Goal: Task Accomplishment & Management: Manage account settings

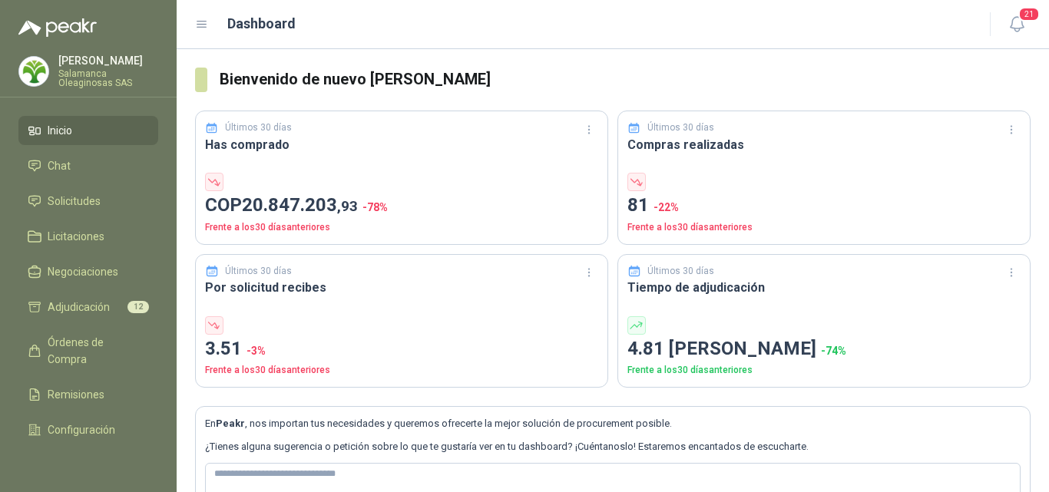
click at [110, 77] on p "Salamanca Oleaginosas SAS" at bounding box center [108, 78] width 100 height 18
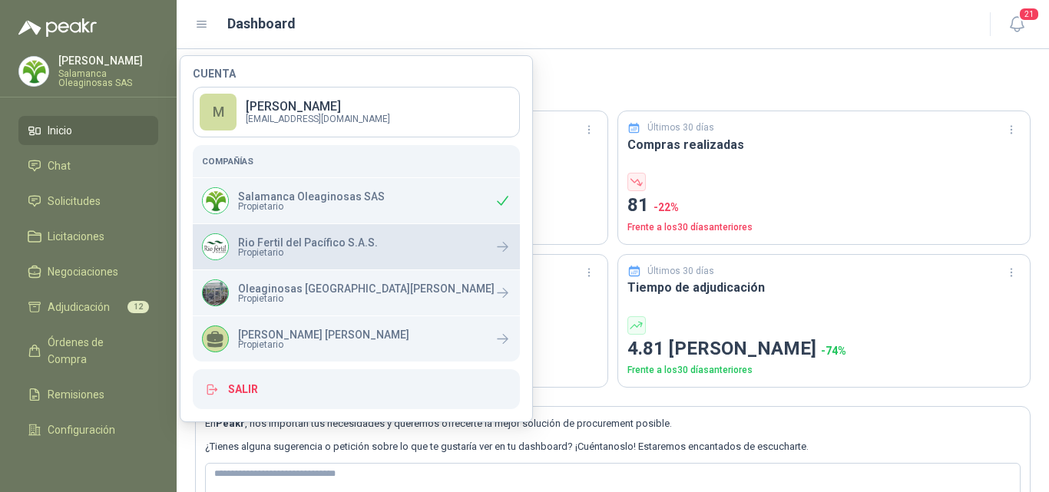
click at [303, 254] on span "Propietario" at bounding box center [308, 252] width 140 height 9
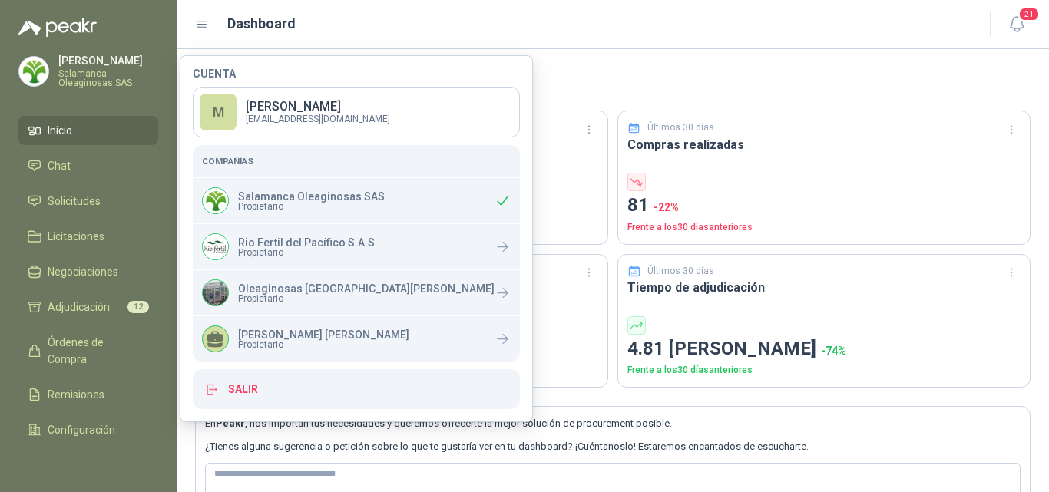
click at [540, 104] on div "Últimos 30 días Has comprado COP 20.847.203 ,93 -78 % Frente a los 30 días ante…" at bounding box center [613, 240] width 836 height 296
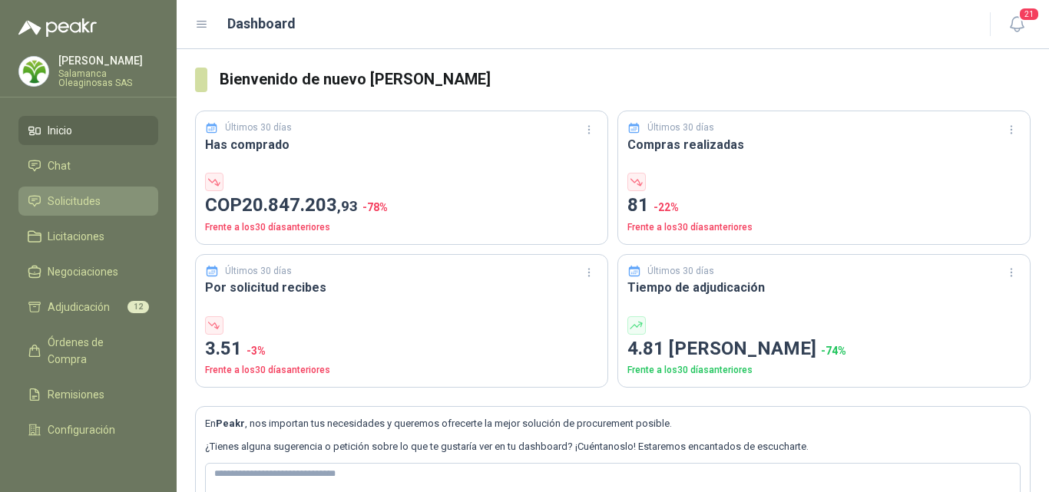
click at [98, 204] on span "Solicitudes" at bounding box center [74, 201] width 53 height 17
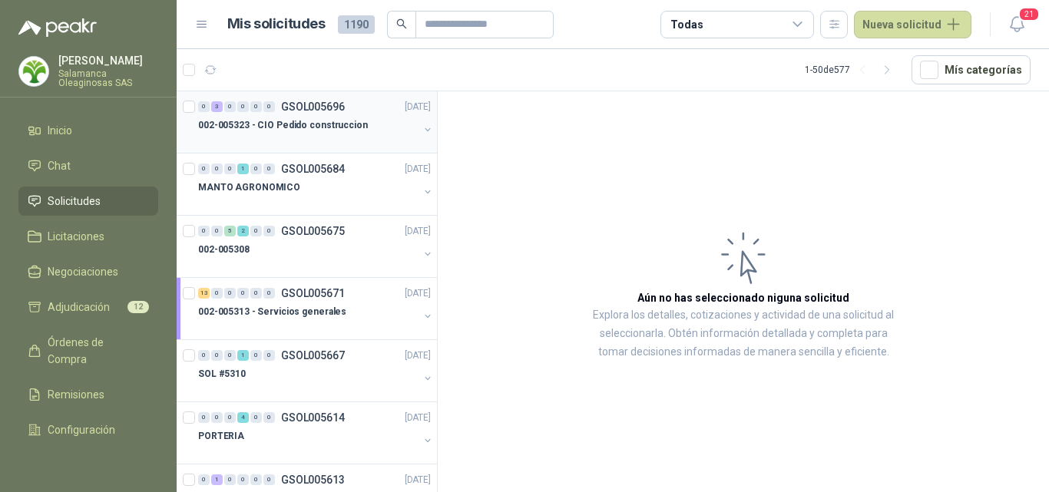
click at [295, 144] on div at bounding box center [308, 140] width 220 height 12
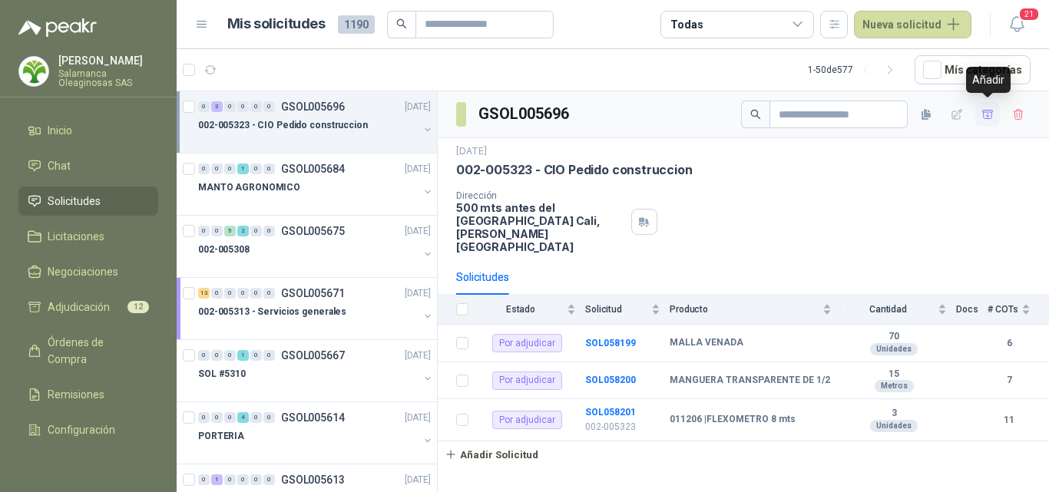
click at [990, 117] on icon "button" at bounding box center [988, 114] width 13 height 13
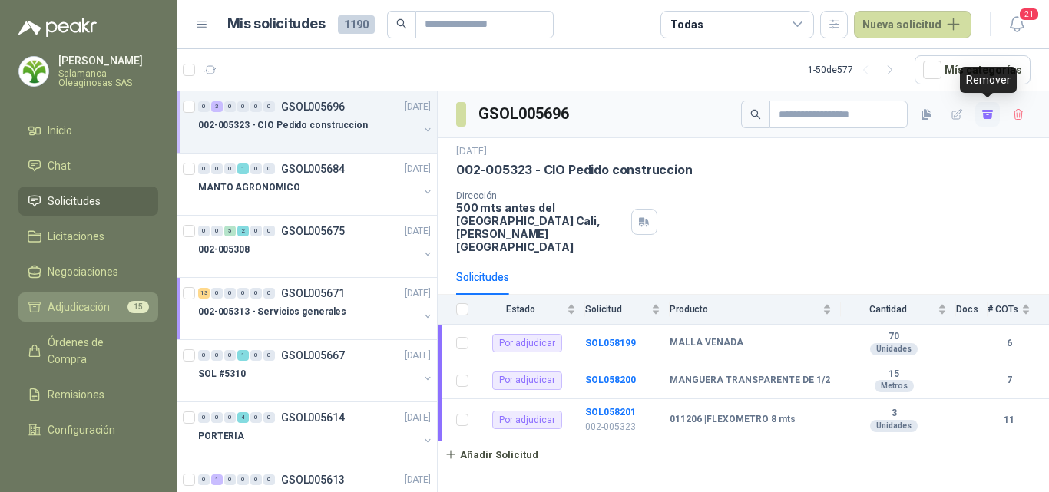
click at [77, 297] on link "Adjudicación 15" at bounding box center [88, 307] width 140 height 29
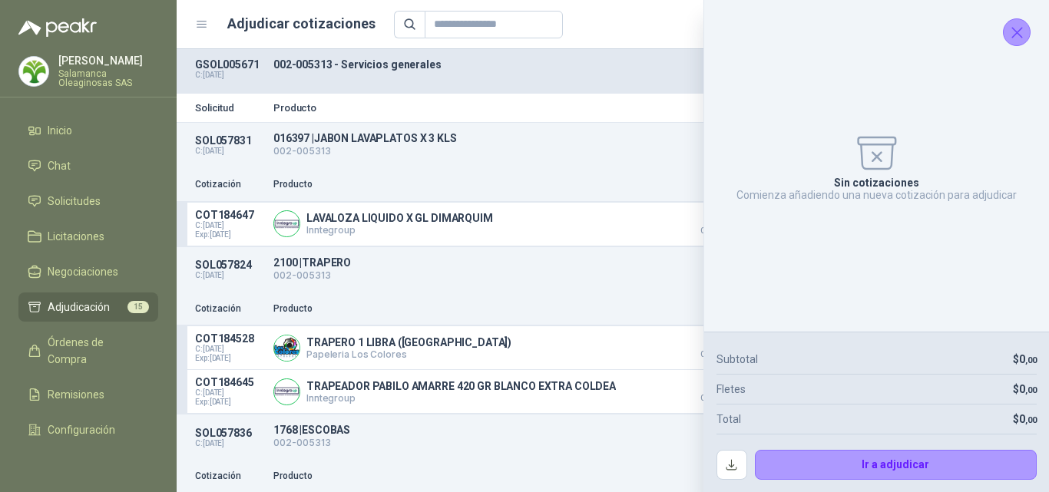
click at [1019, 35] on icon "Cerrar" at bounding box center [1018, 33] width 10 height 10
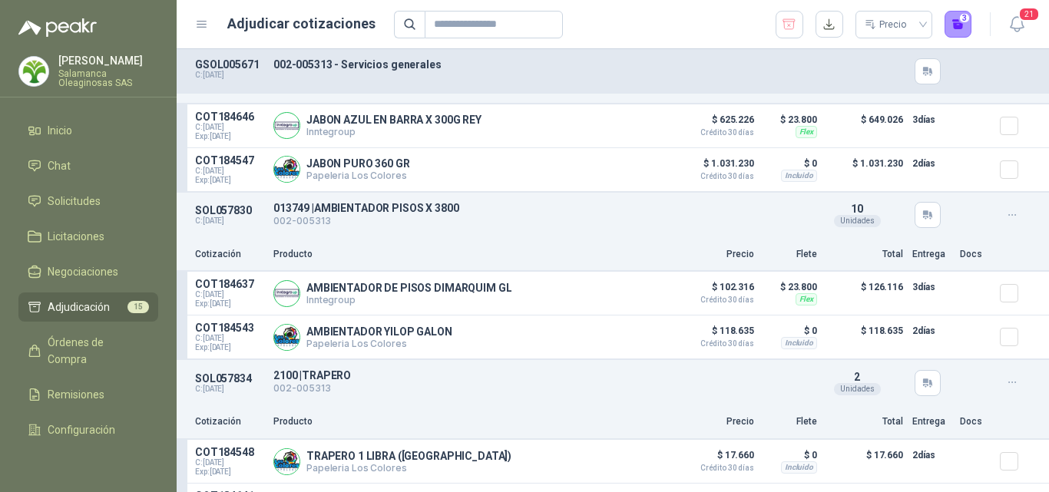
scroll to position [615, 0]
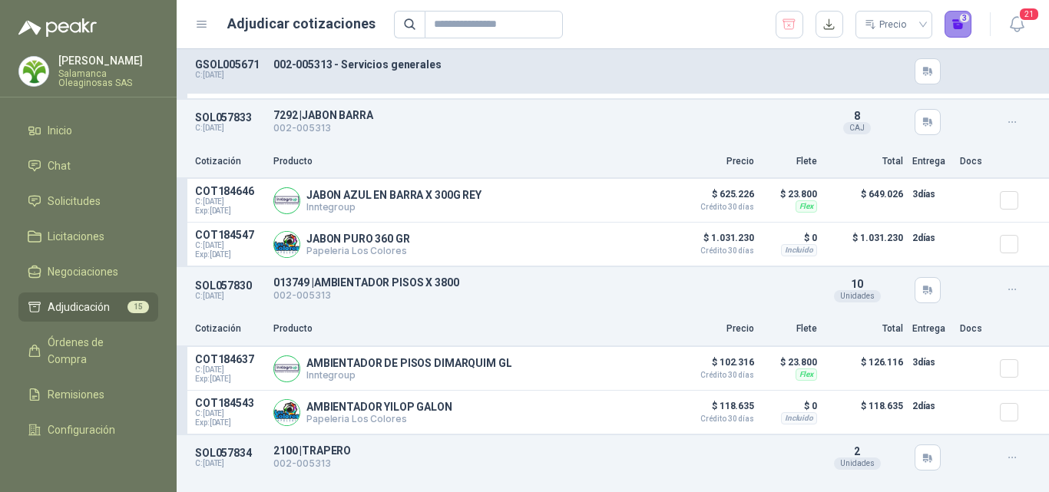
click at [961, 34] on button "3" at bounding box center [959, 25] width 28 height 28
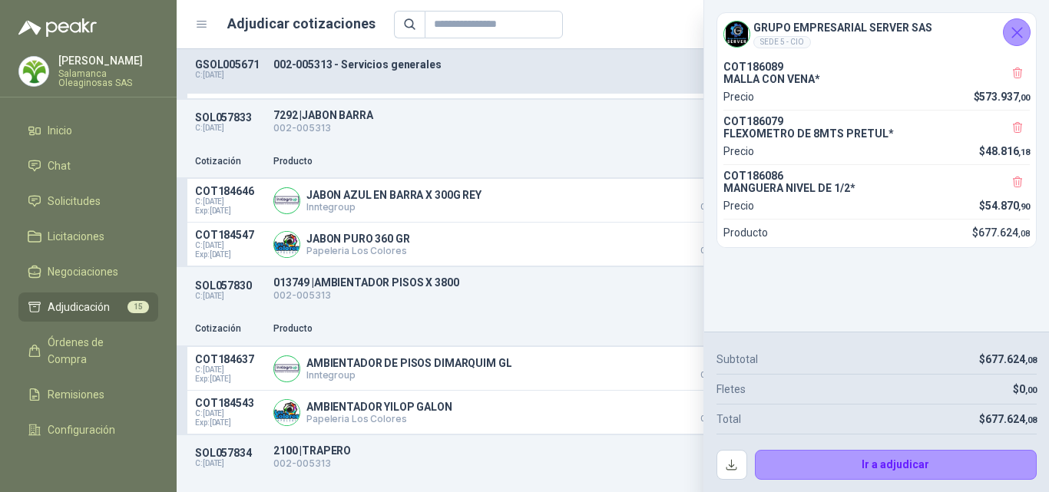
click at [1011, 38] on icon "Cerrar" at bounding box center [1017, 32] width 19 height 19
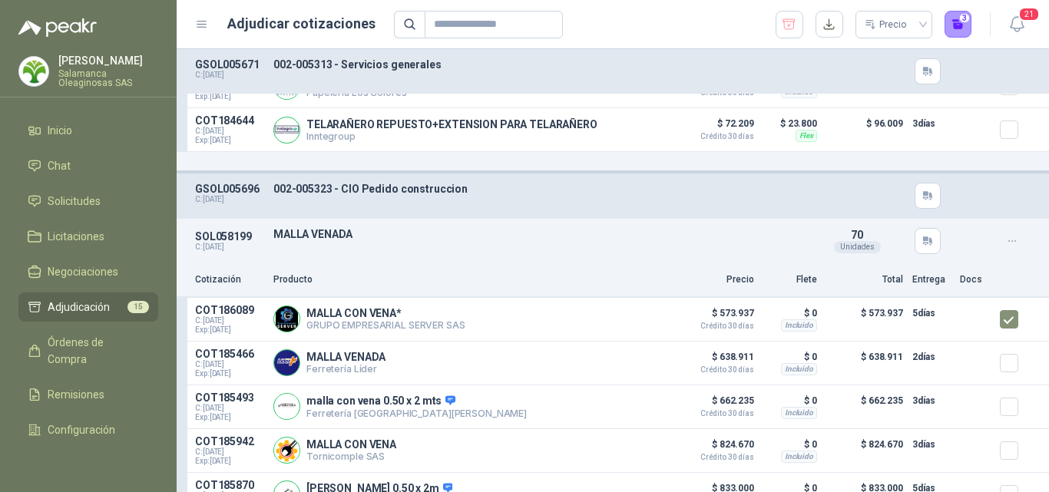
scroll to position [1997, 0]
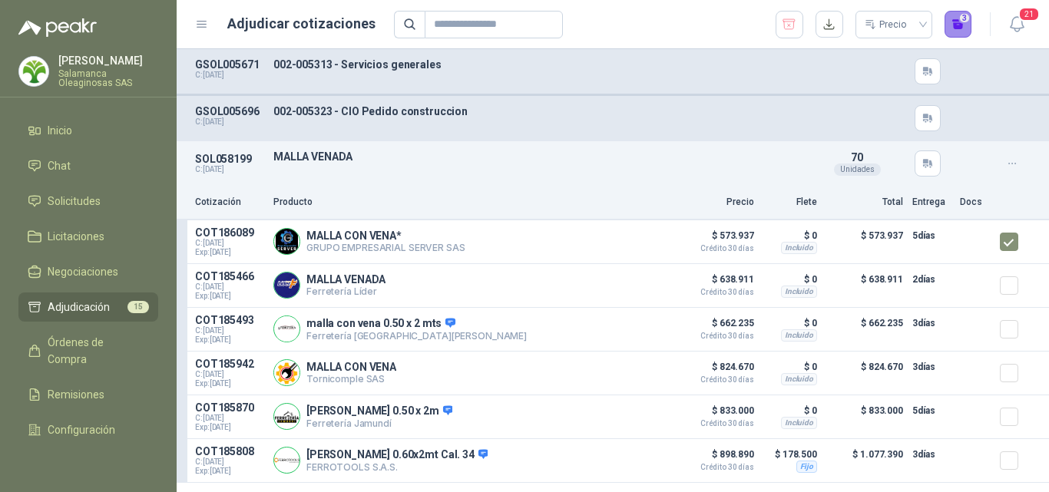
click at [955, 25] on button "3" at bounding box center [959, 25] width 28 height 28
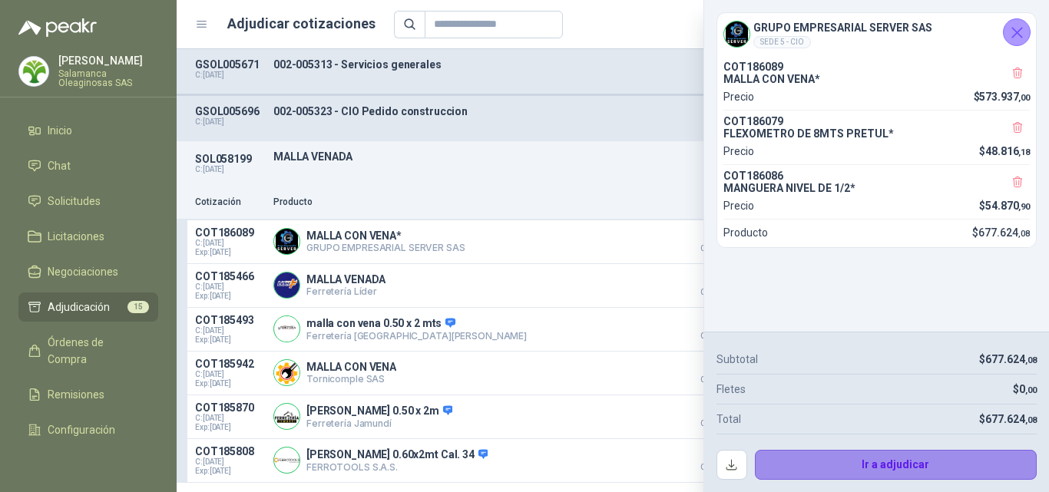
click at [824, 461] on button "Ir a adjudicar" at bounding box center [896, 465] width 283 height 31
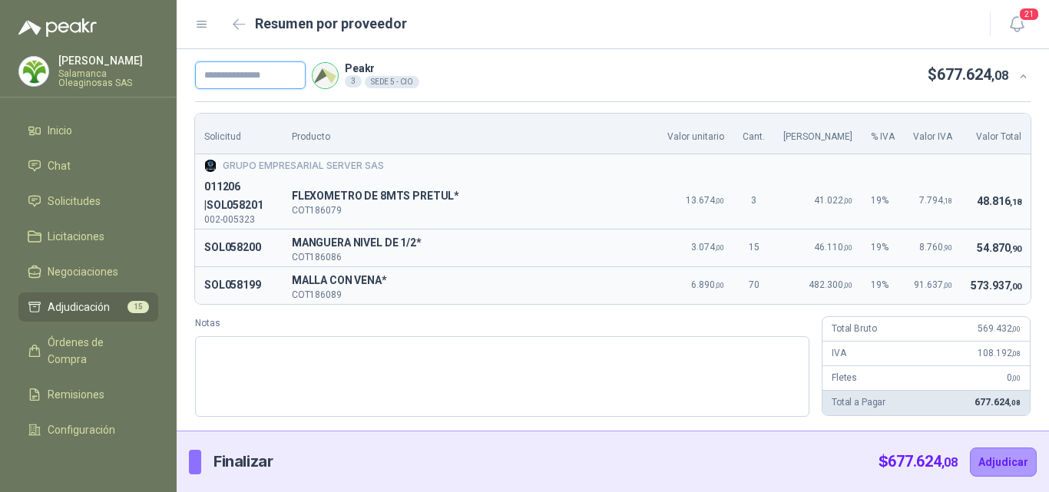
click at [234, 80] on input "text" at bounding box center [250, 75] width 111 height 28
type input "*"
click at [253, 75] on input "****" at bounding box center [250, 75] width 111 height 28
type input "**********"
click at [1017, 455] on button "Adjudicar" at bounding box center [1003, 462] width 67 height 29
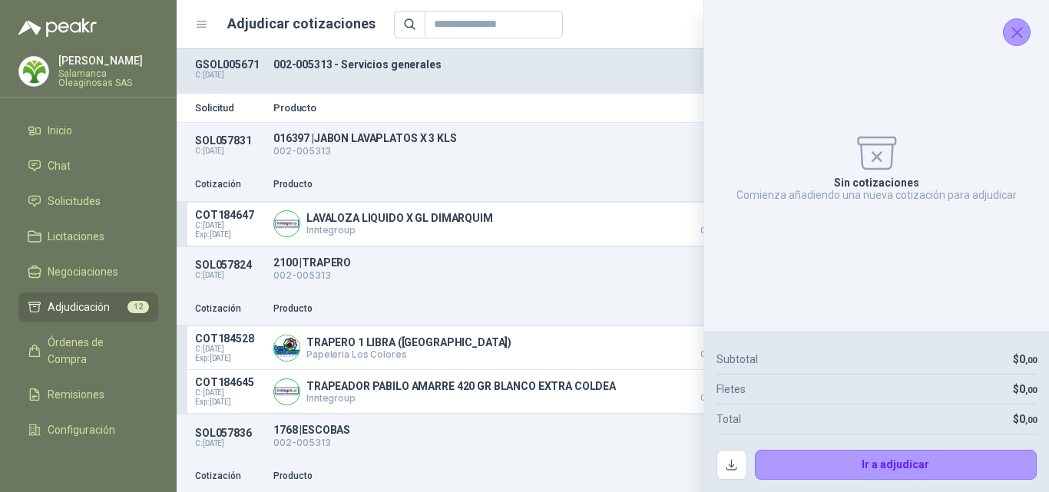
click at [1009, 25] on icon "Cerrar" at bounding box center [1017, 32] width 19 height 19
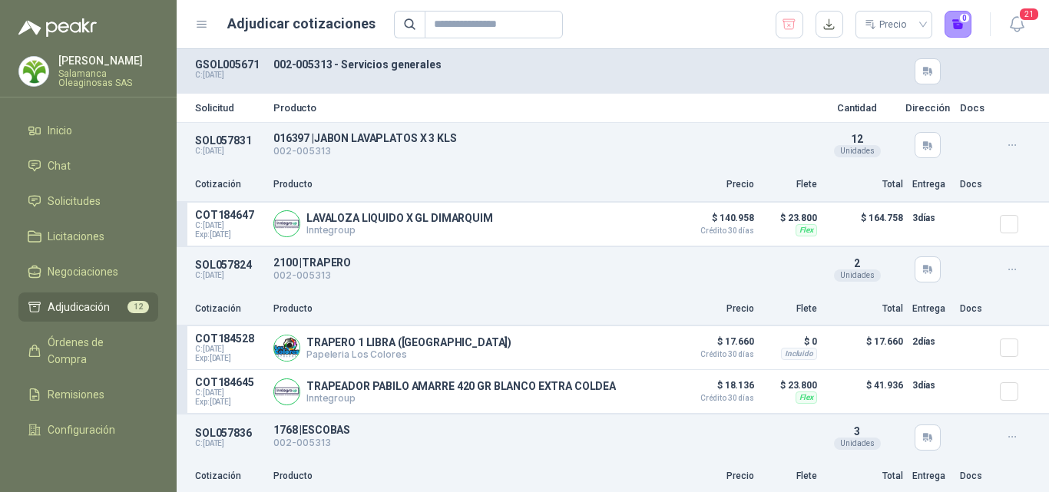
click at [81, 63] on p "[PERSON_NAME]" at bounding box center [108, 60] width 100 height 11
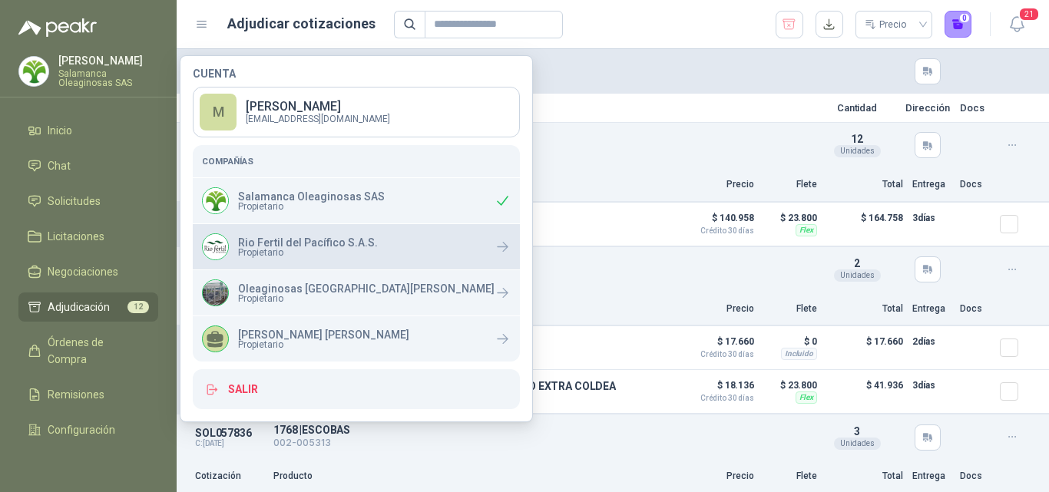
click at [347, 240] on p "Rio Fertil del Pacífico S.A.S." at bounding box center [308, 242] width 140 height 11
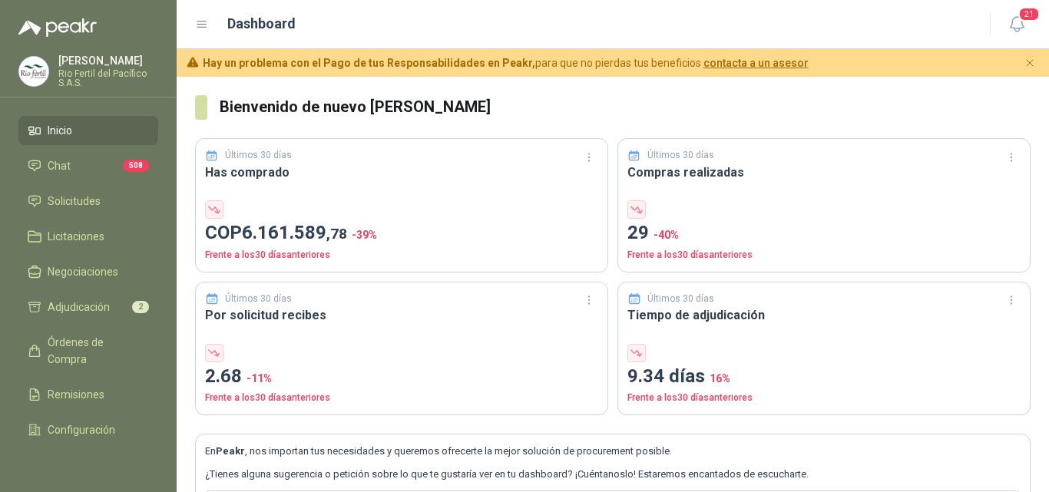
click at [90, 125] on li "Inicio" at bounding box center [88, 130] width 121 height 17
click at [116, 203] on li "Solicitudes" at bounding box center [88, 201] width 121 height 17
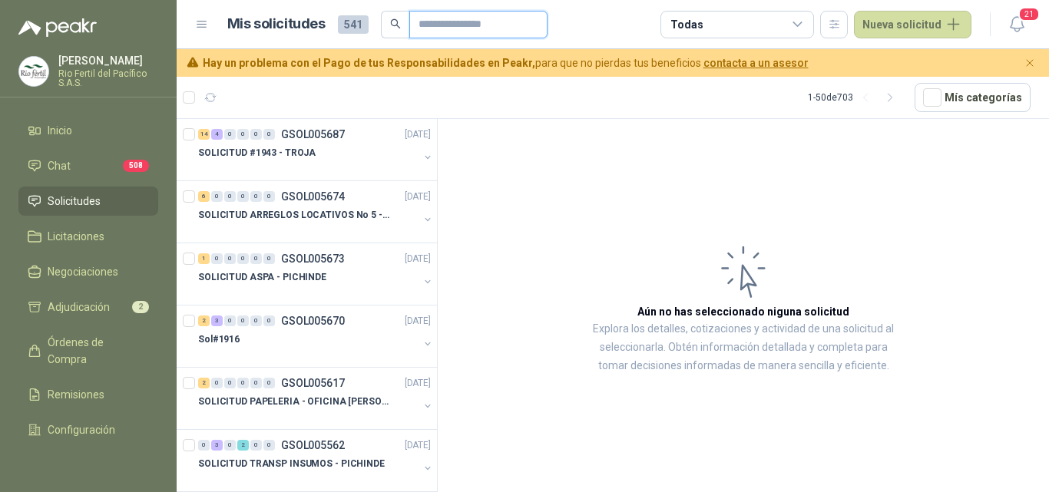
click at [451, 32] on input "text" at bounding box center [473, 25] width 108 height 26
click at [71, 68] on div "[PERSON_NAME] Rio Fertil del Pacífico S.A.S." at bounding box center [108, 71] width 100 height 32
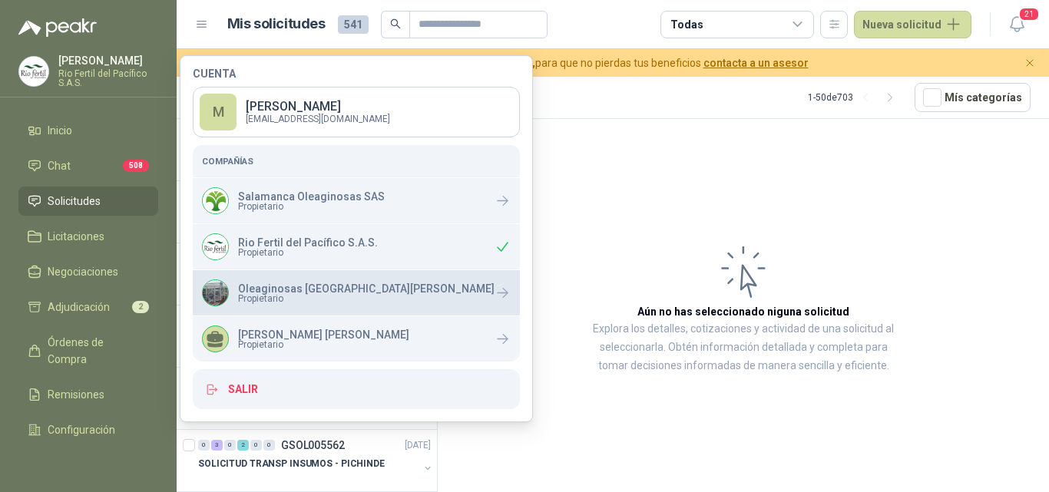
click at [242, 289] on p "Oleaginosas [GEOGRAPHIC_DATA][PERSON_NAME]" at bounding box center [366, 288] width 257 height 11
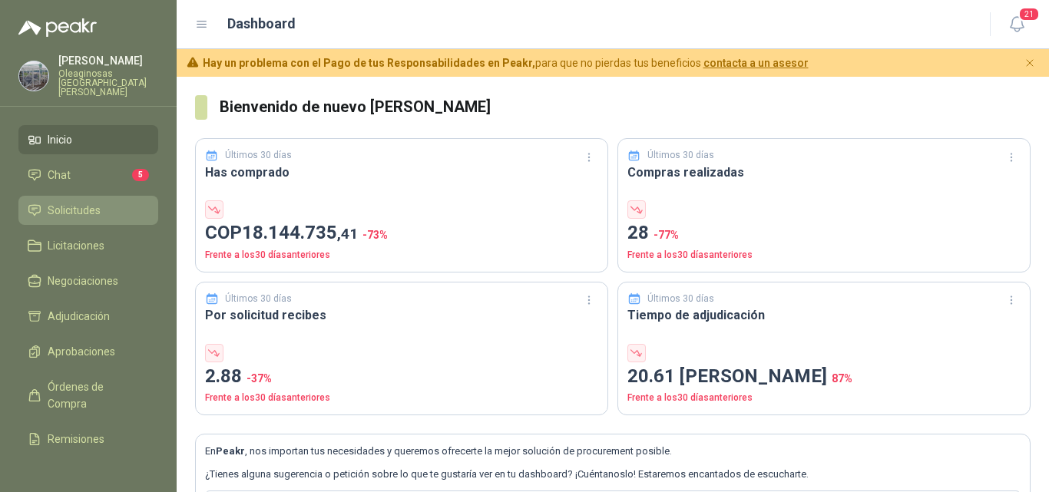
click at [82, 204] on span "Solicitudes" at bounding box center [74, 210] width 53 height 17
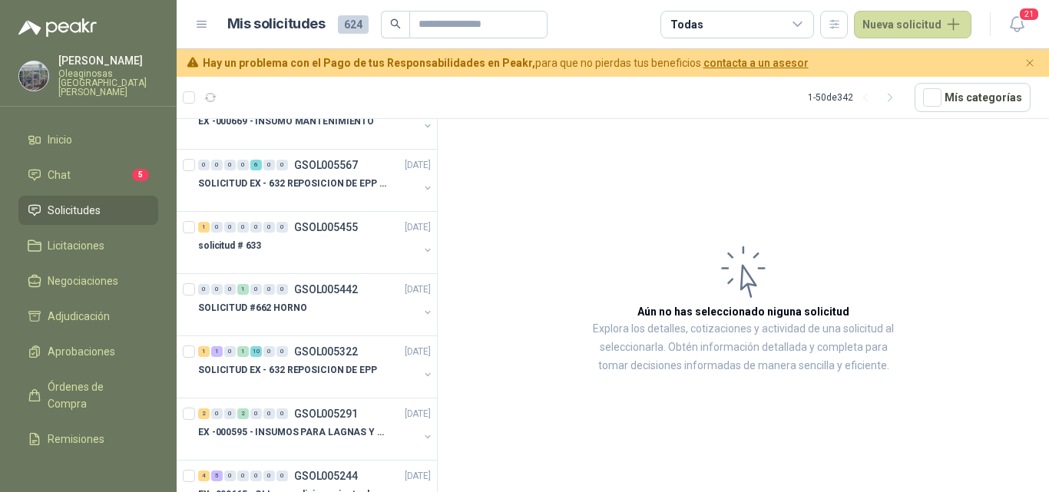
scroll to position [307, 0]
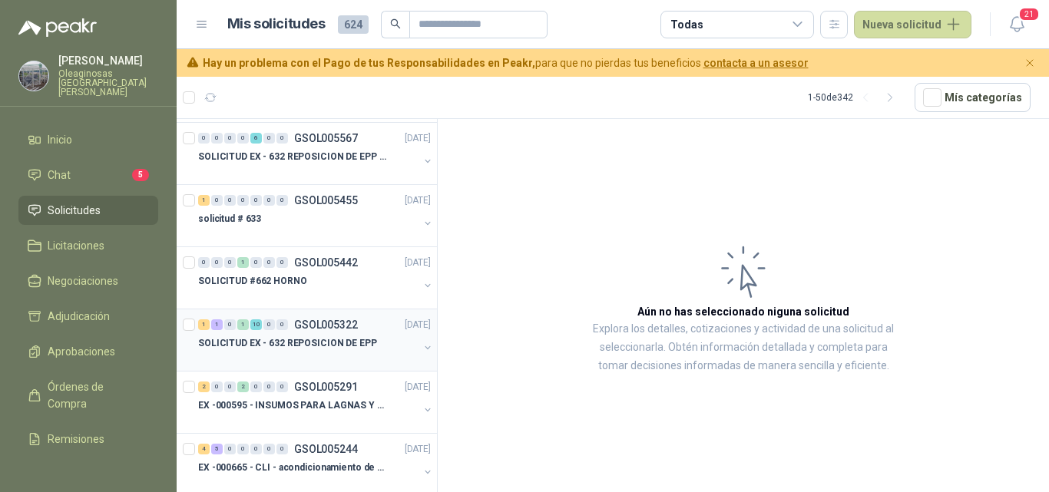
click at [361, 337] on p "SOLICITUD EX - 632 REPOSICION DE EPP" at bounding box center [287, 344] width 179 height 15
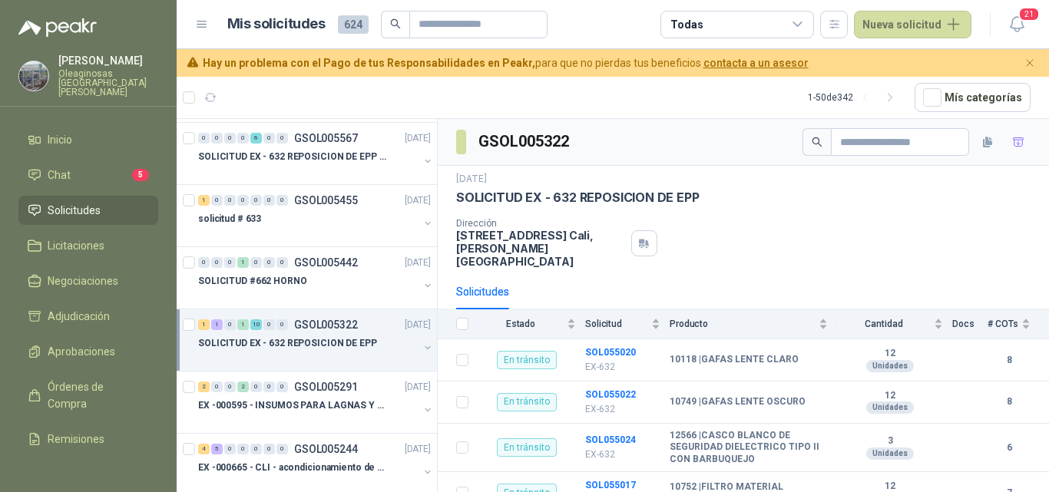
click at [325, 353] on div at bounding box center [308, 359] width 220 height 12
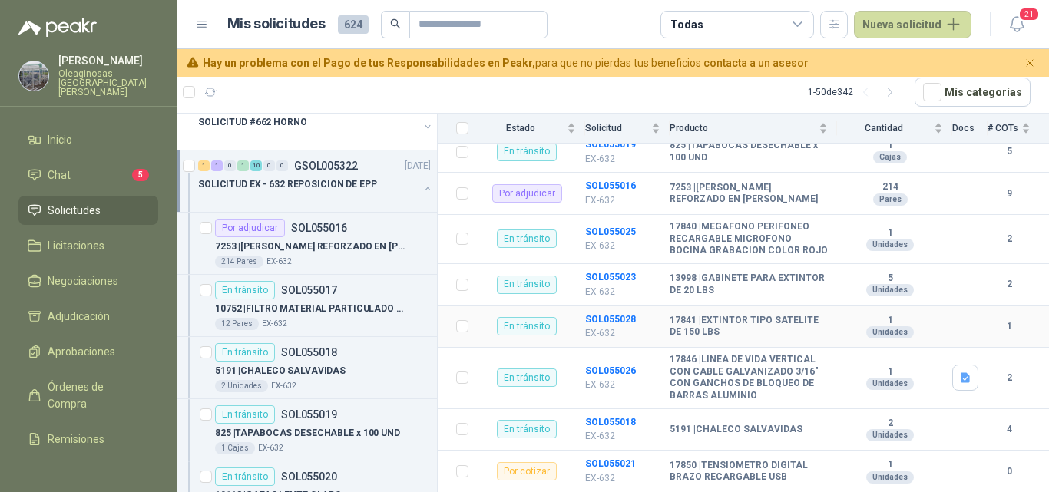
scroll to position [434, 0]
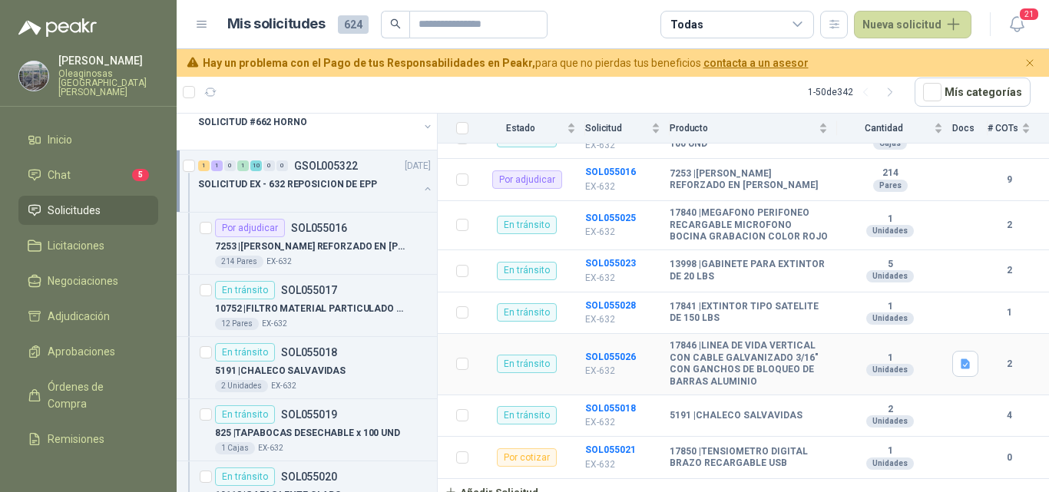
click at [642, 334] on td "SOL055026 EX-632" at bounding box center [627, 364] width 85 height 61
click at [608, 445] on b "SOL055021" at bounding box center [610, 450] width 51 height 11
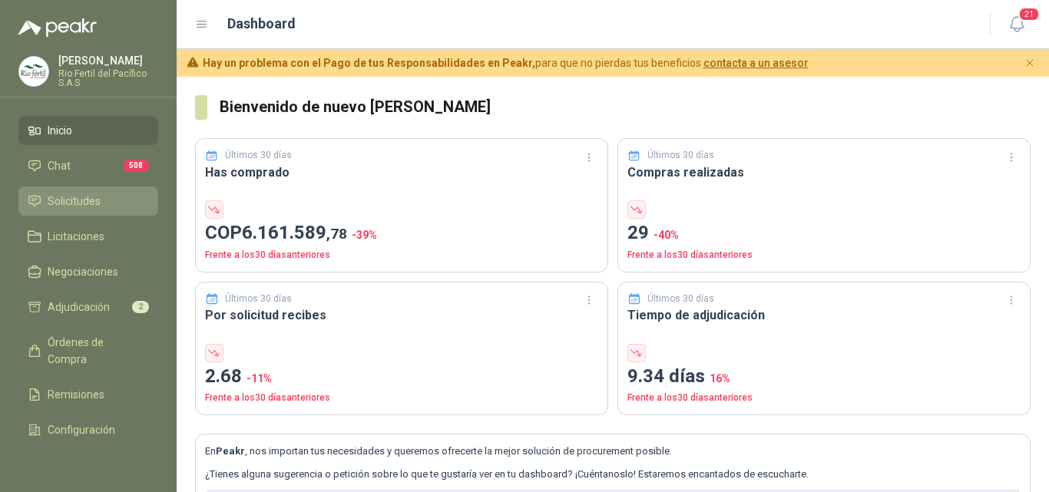
click at [83, 191] on link "Solicitudes" at bounding box center [88, 201] width 140 height 29
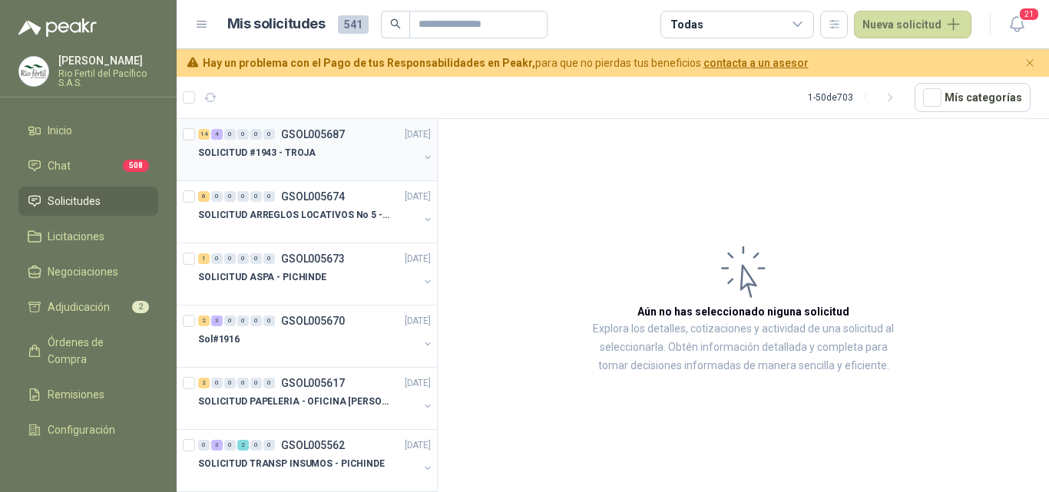
click at [256, 163] on div at bounding box center [308, 168] width 220 height 12
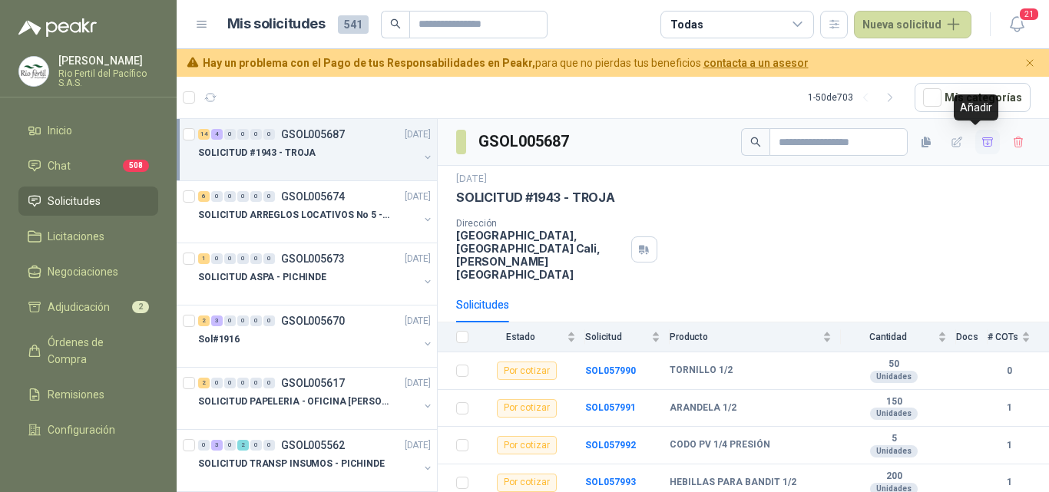
click at [982, 142] on icon "button" at bounding box center [988, 142] width 13 height 13
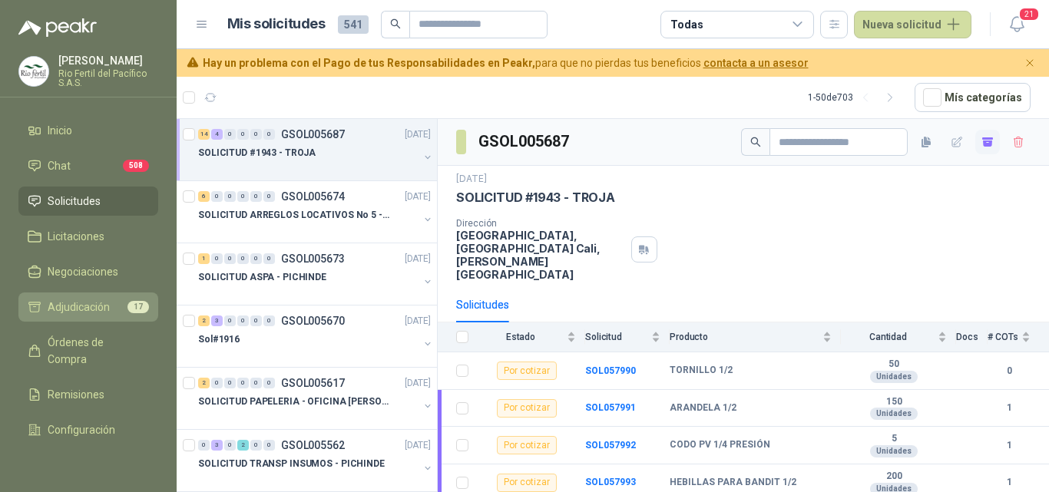
click at [73, 307] on span "Adjudicación" at bounding box center [79, 307] width 62 height 17
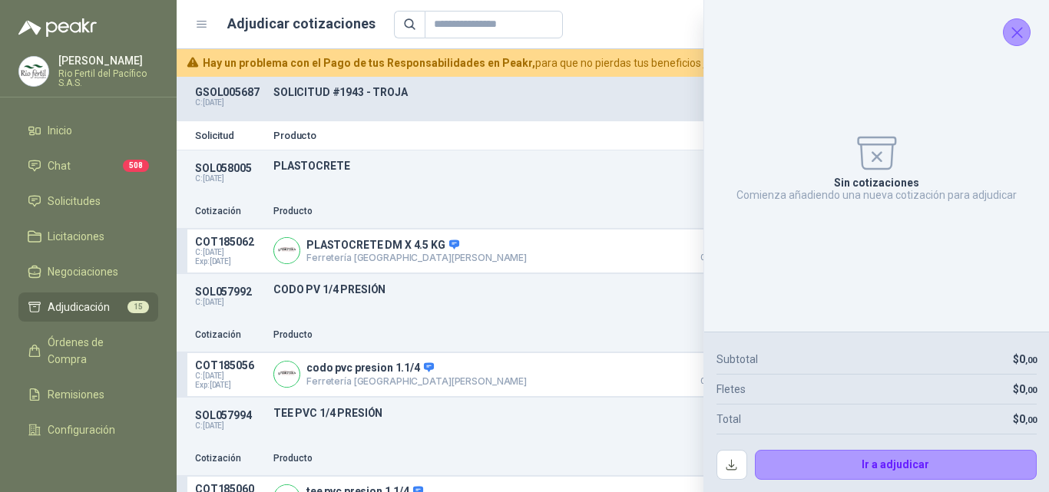
click at [1015, 37] on icon "Cerrar" at bounding box center [1017, 32] width 19 height 19
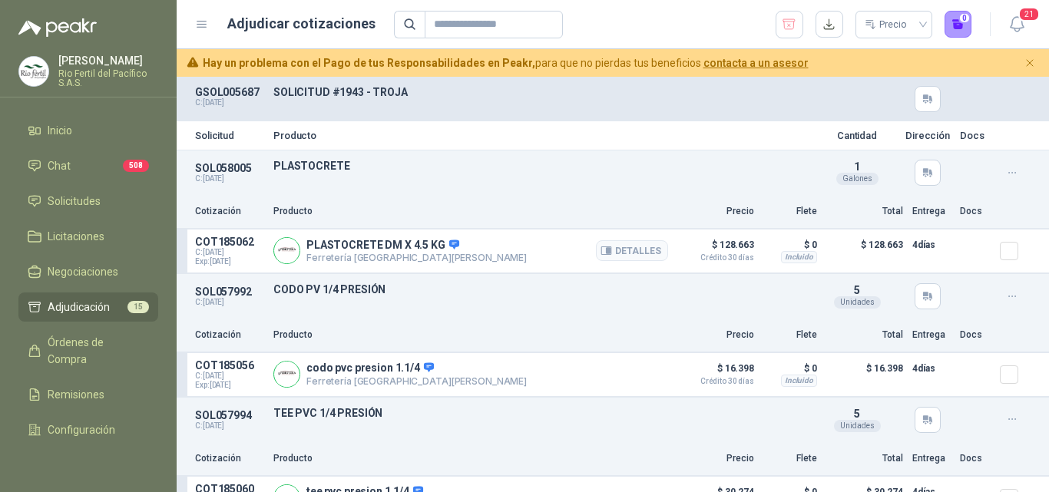
click at [1006, 254] on div at bounding box center [1015, 251] width 31 height 31
click at [965, 35] on button "13" at bounding box center [959, 25] width 28 height 28
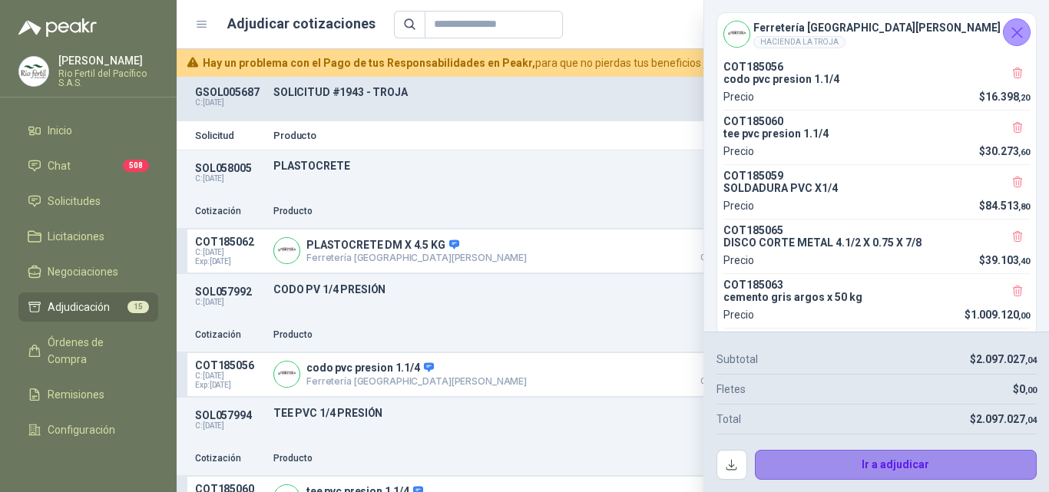
click at [825, 466] on button "Ir a adjudicar" at bounding box center [896, 465] width 283 height 31
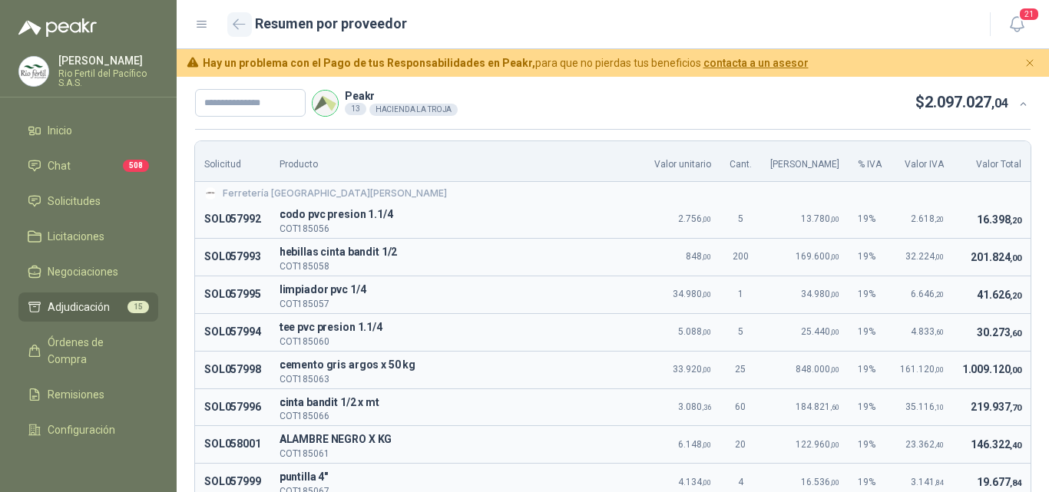
click at [240, 31] on button "button" at bounding box center [239, 24] width 25 height 25
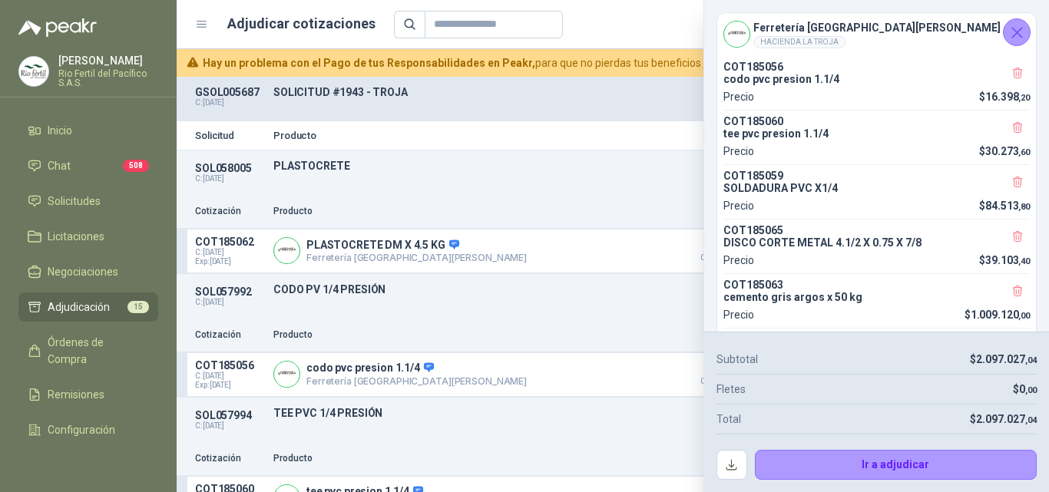
click at [1010, 28] on icon "Cerrar" at bounding box center [1017, 32] width 19 height 19
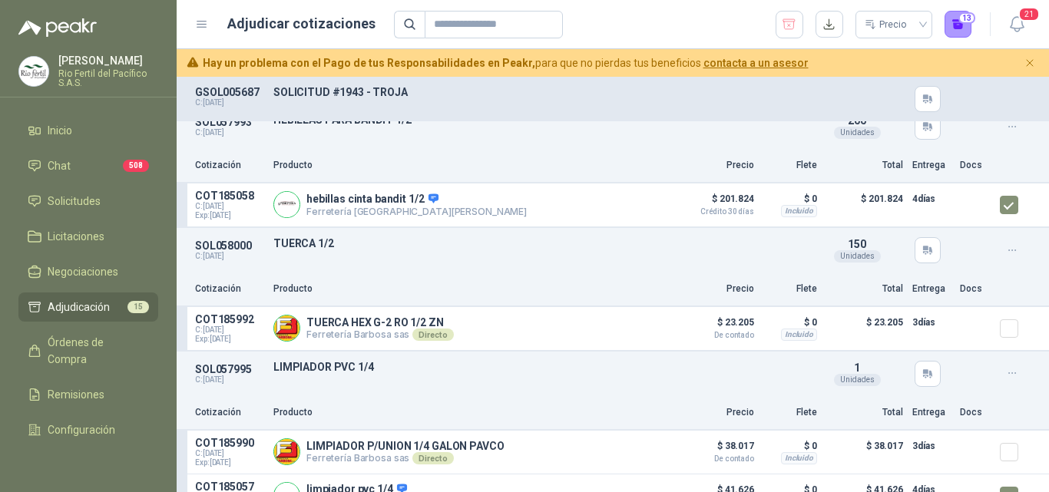
scroll to position [1241, 0]
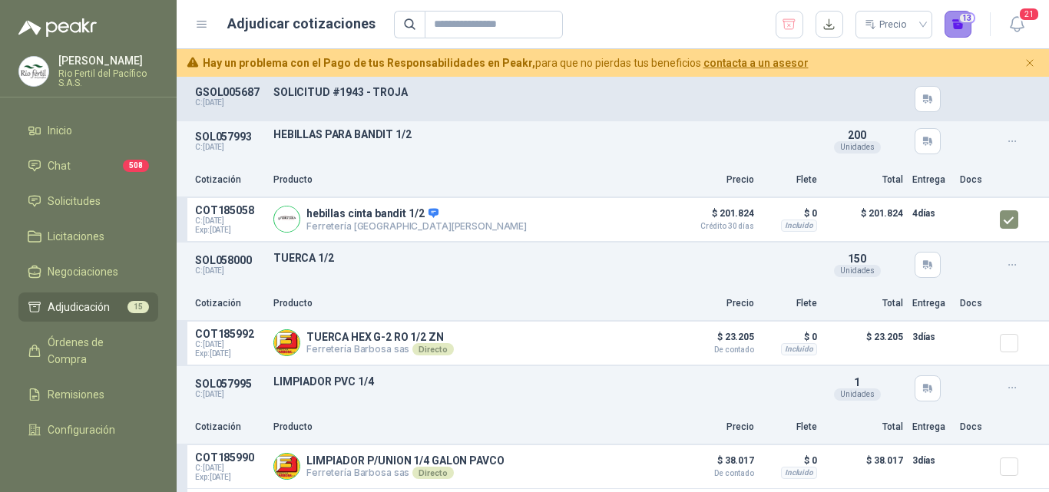
click at [966, 30] on button "13" at bounding box center [959, 25] width 28 height 28
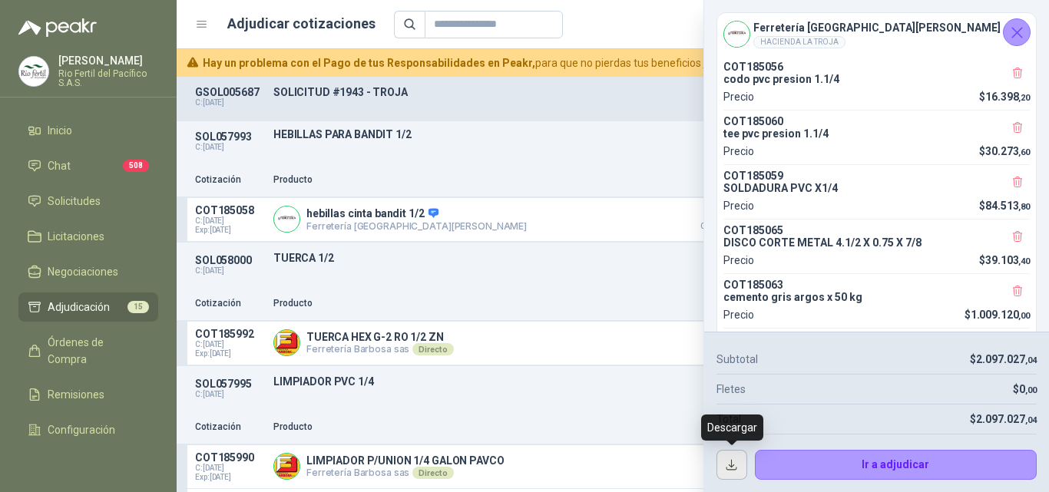
click at [744, 467] on button "button" at bounding box center [732, 465] width 31 height 31
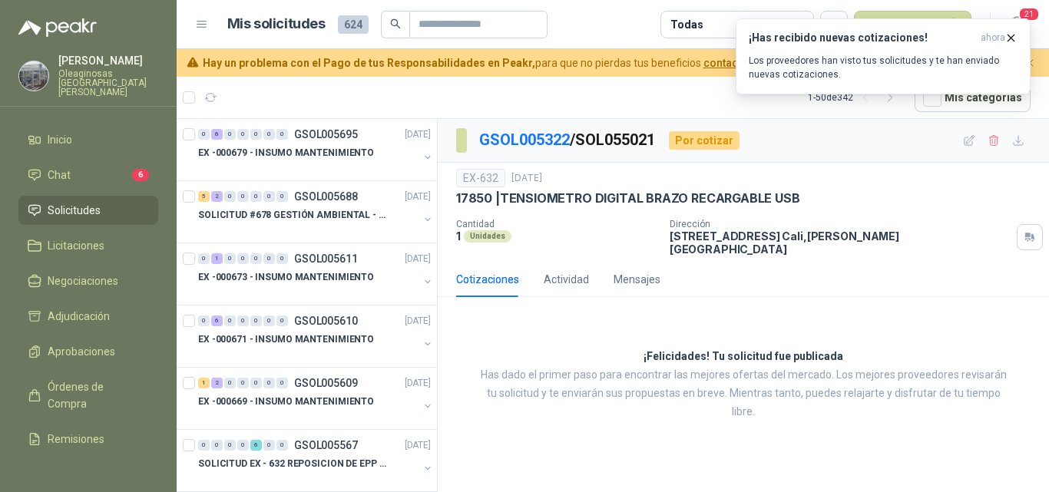
scroll to position [5, 0]
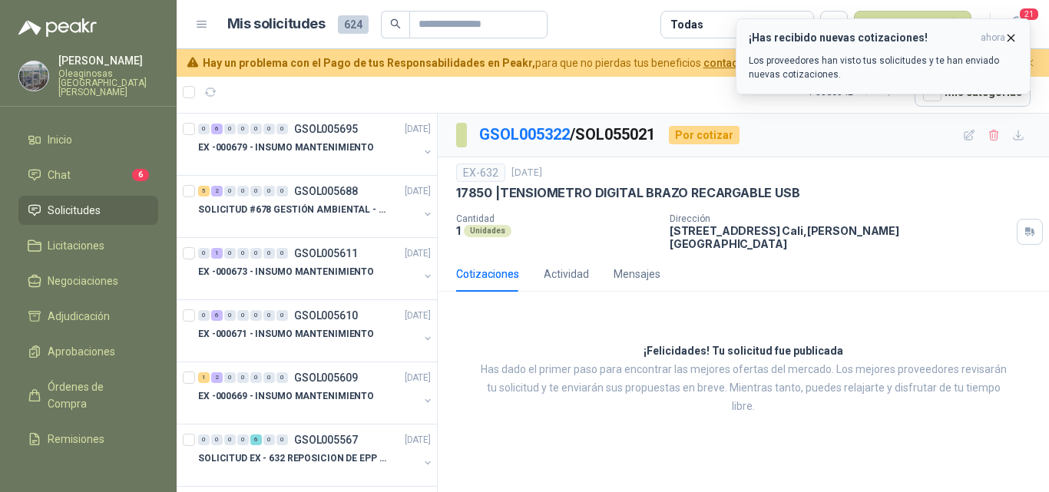
click at [1019, 42] on button "¡Has recibido nuevas cotizaciones! ahora Los proveedores han visto tus solicitu…" at bounding box center [883, 56] width 295 height 76
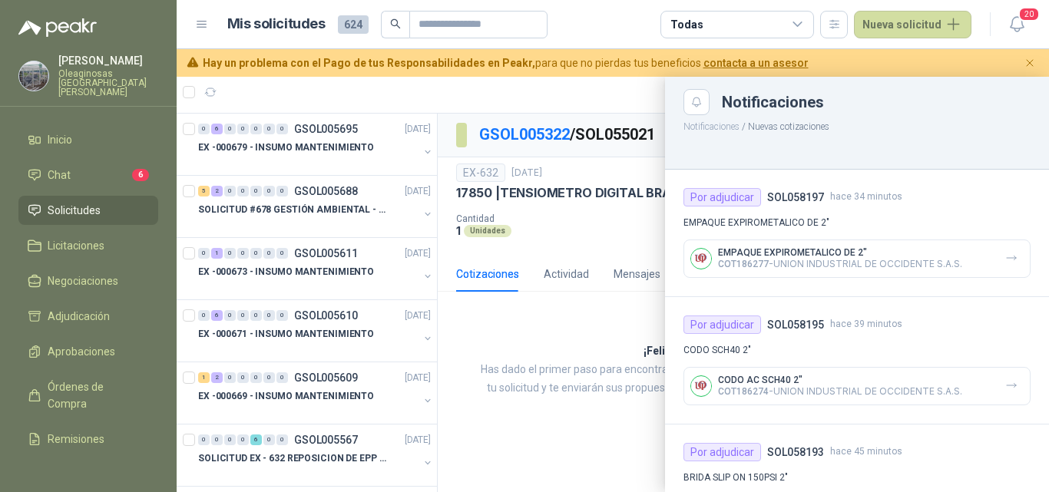
click at [1032, 65] on icon "Cerrar" at bounding box center [1030, 63] width 13 height 13
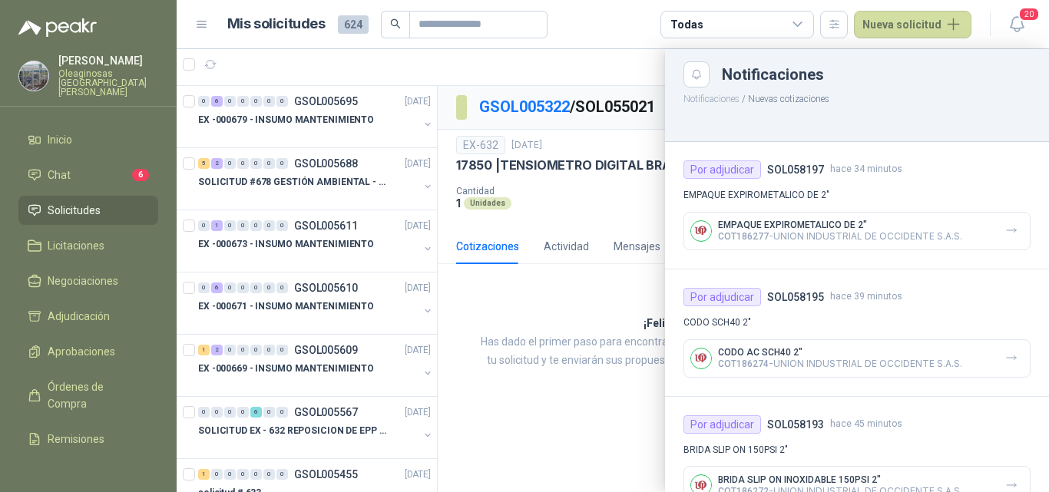
click at [234, 283] on div at bounding box center [613, 270] width 873 height 443
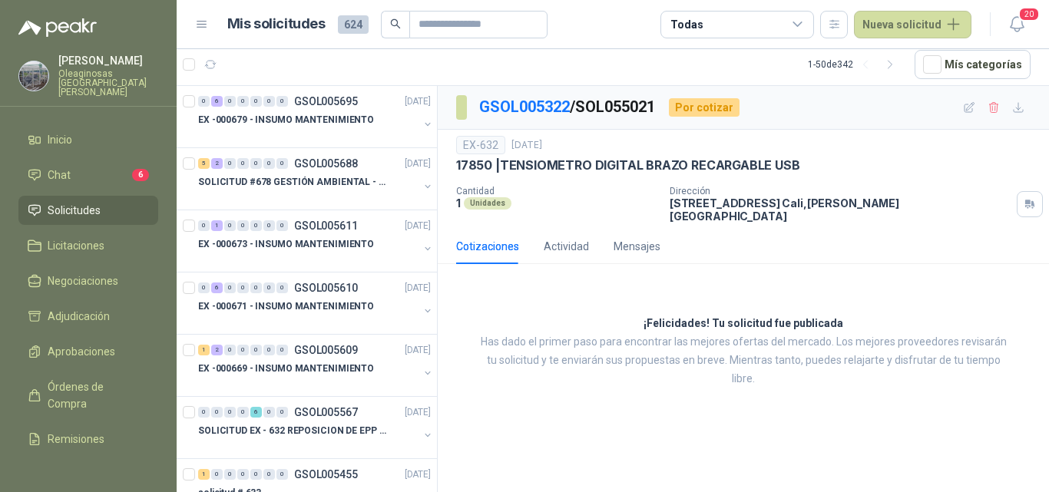
click at [102, 59] on p "[PERSON_NAME]" at bounding box center [108, 60] width 100 height 11
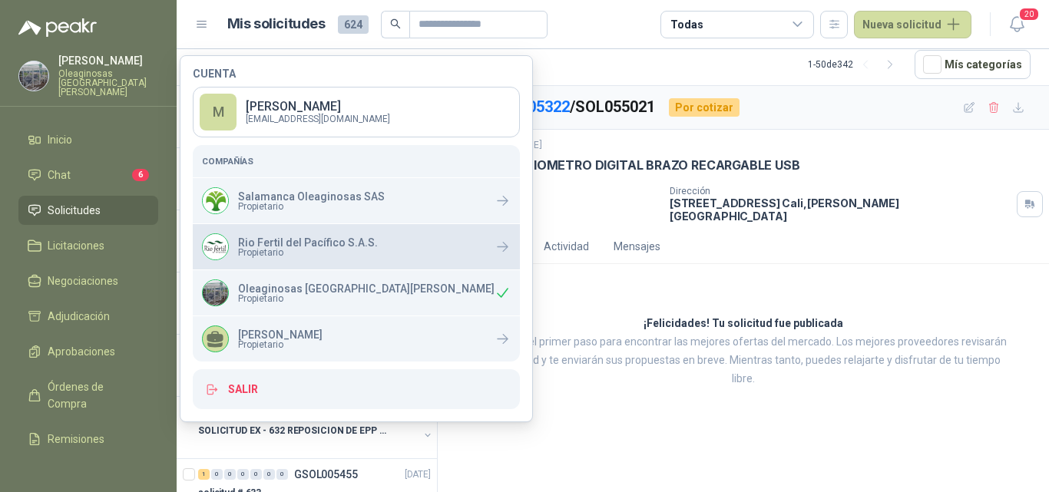
click at [307, 255] on span "Propietario" at bounding box center [308, 252] width 140 height 9
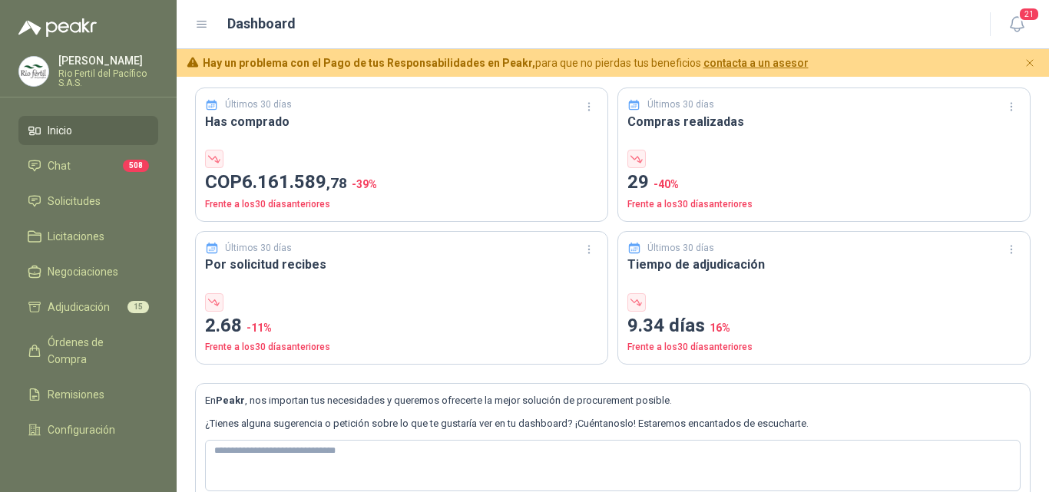
scroll to position [77, 0]
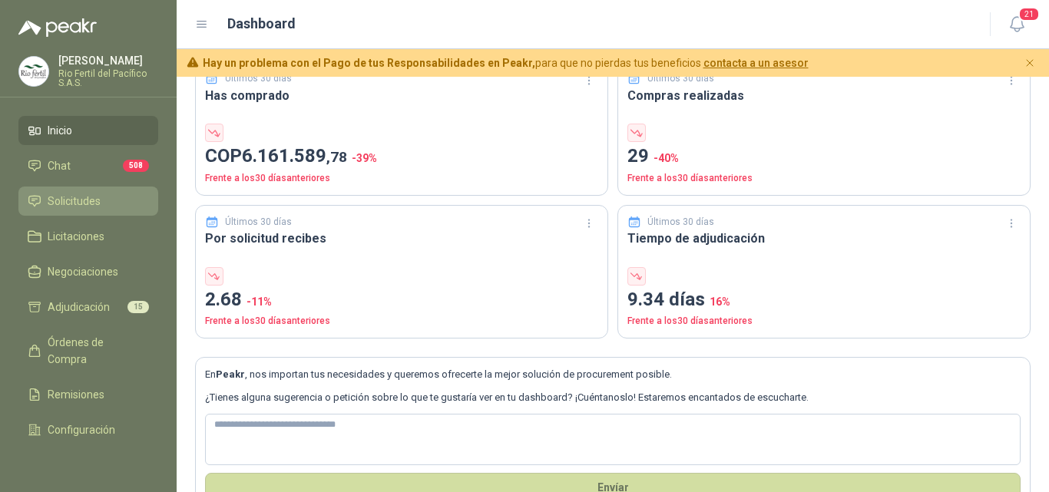
click at [91, 204] on span "Solicitudes" at bounding box center [74, 201] width 53 height 17
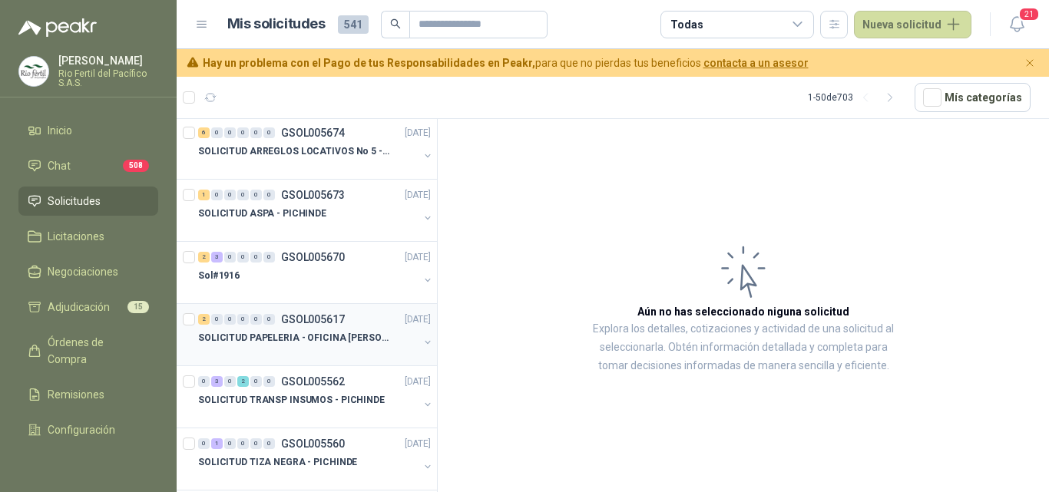
scroll to position [77, 0]
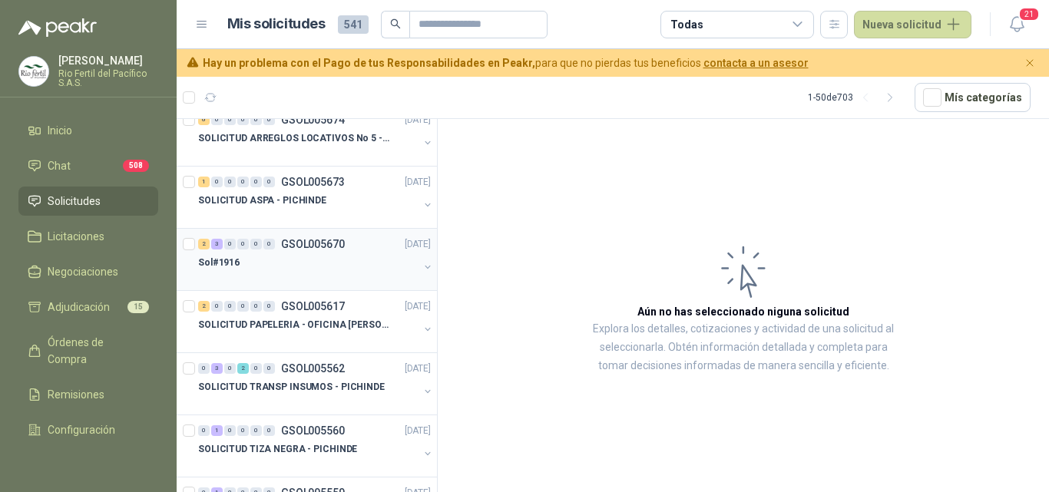
click at [319, 264] on div "Sol#1916" at bounding box center [308, 263] width 220 height 18
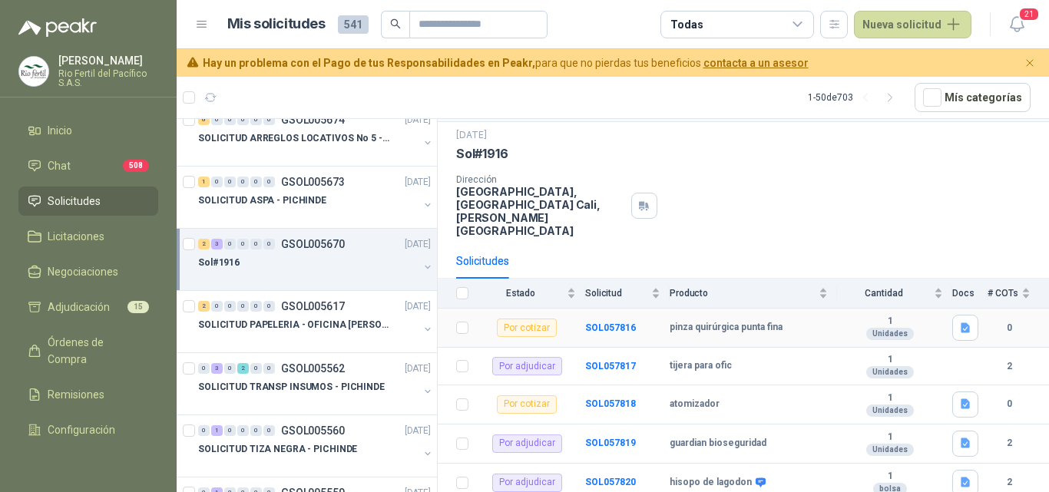
scroll to position [62, 0]
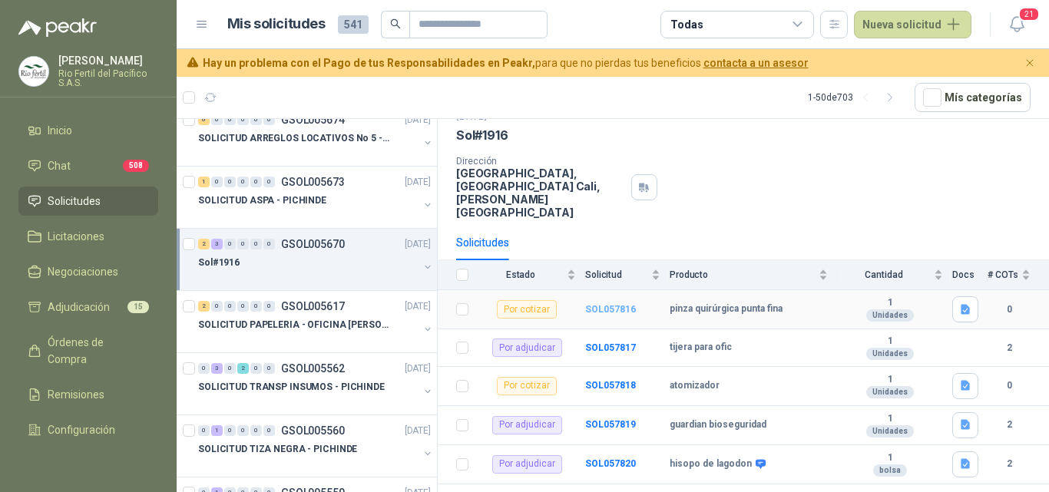
click at [609, 304] on b "SOL057816" at bounding box center [610, 309] width 51 height 11
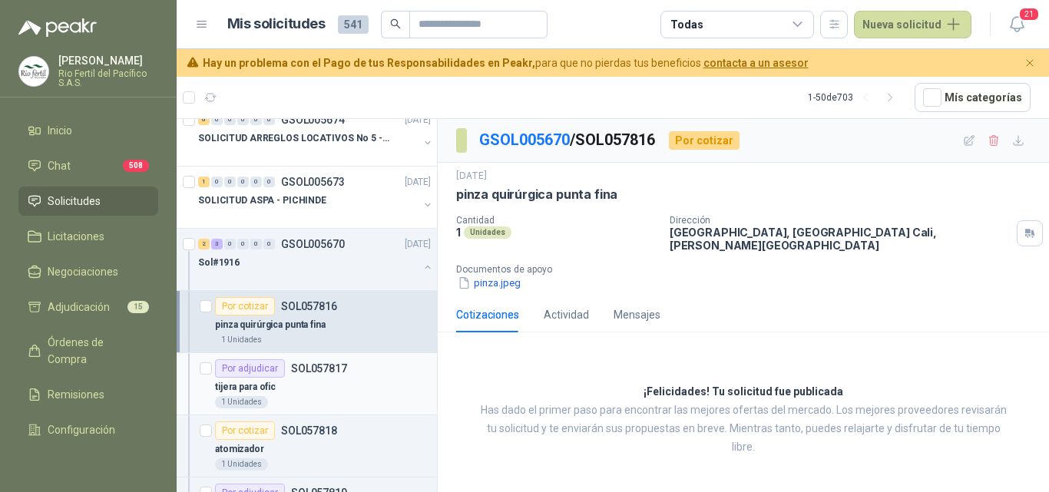
click at [317, 387] on div "tijera para ofic" at bounding box center [323, 387] width 216 height 18
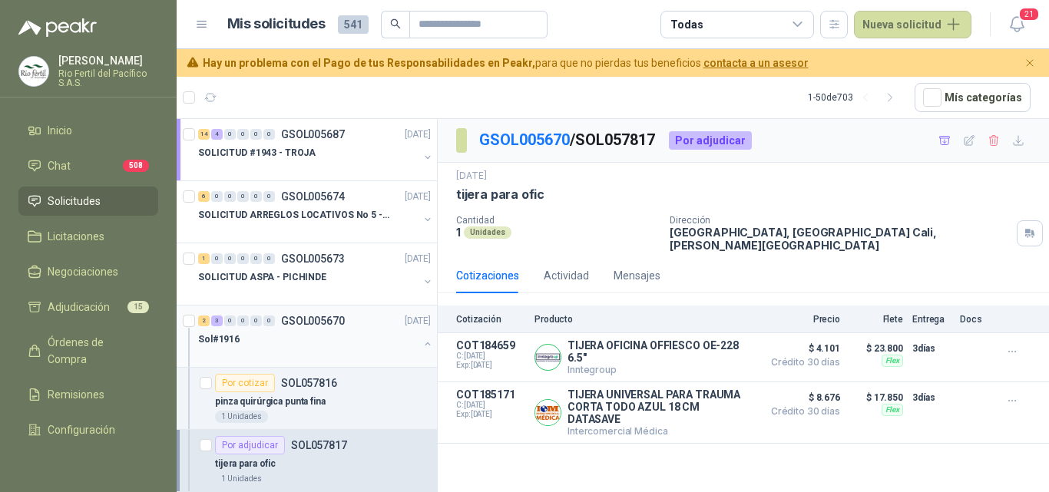
click at [323, 350] on div at bounding box center [308, 355] width 220 height 12
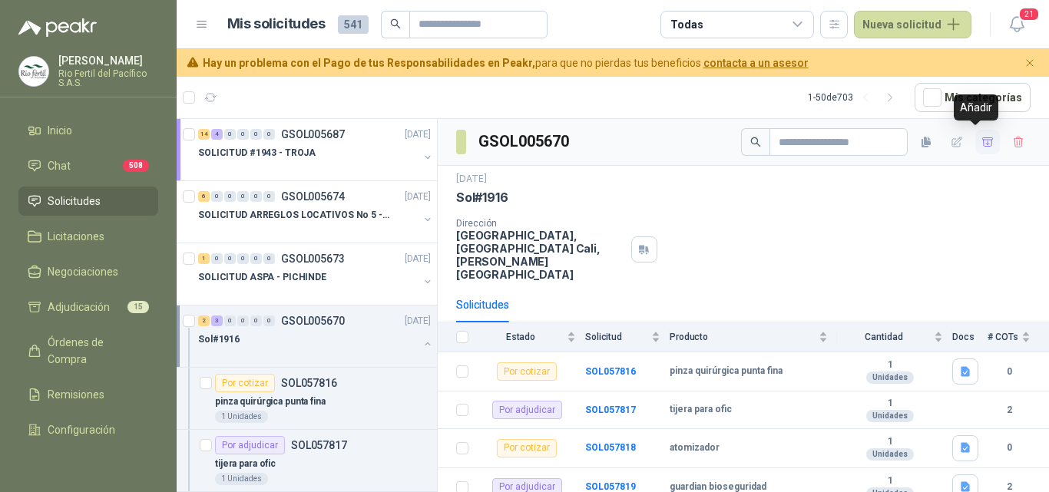
click at [982, 141] on icon "button" at bounding box center [988, 142] width 13 height 13
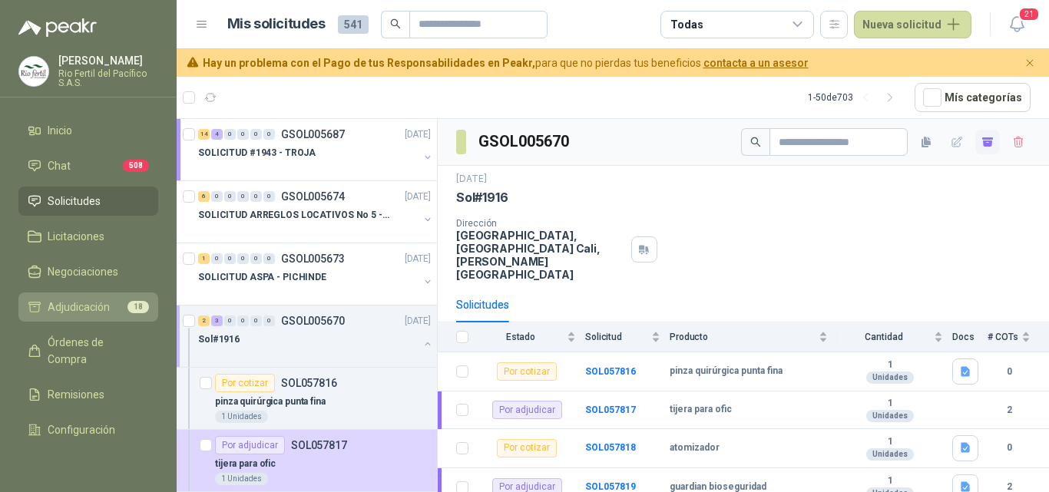
click at [107, 307] on span "Adjudicación" at bounding box center [79, 307] width 62 height 17
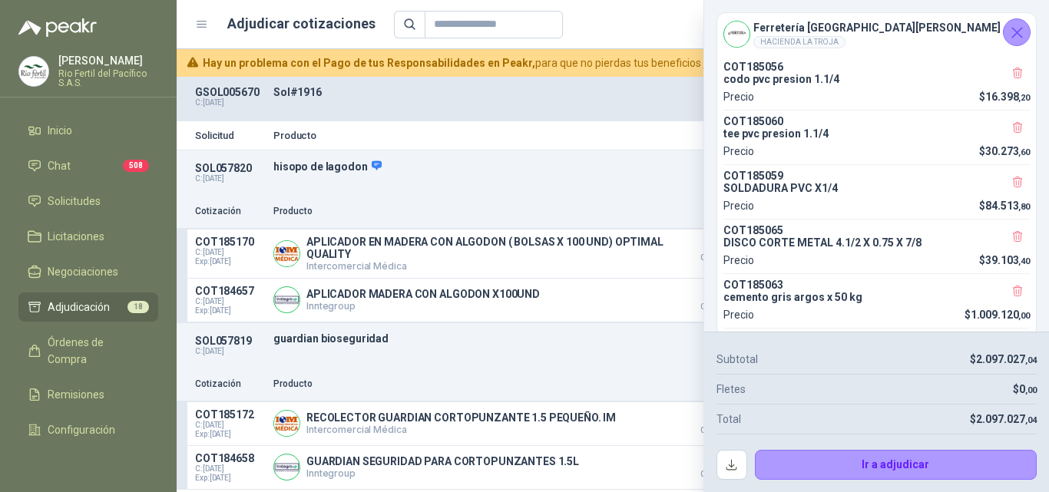
click at [1024, 35] on icon "Cerrar" at bounding box center [1017, 32] width 19 height 19
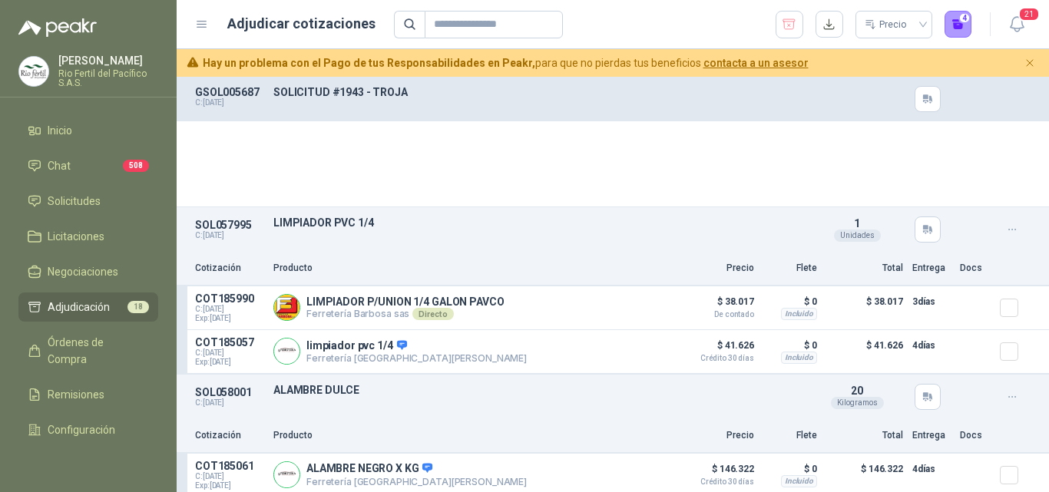
scroll to position [2287, 0]
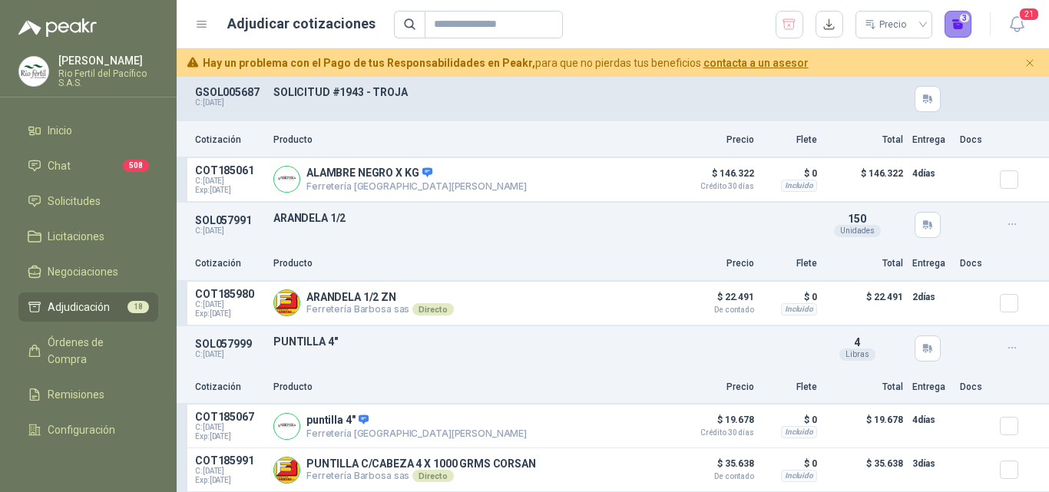
click at [958, 35] on button "3" at bounding box center [959, 25] width 28 height 28
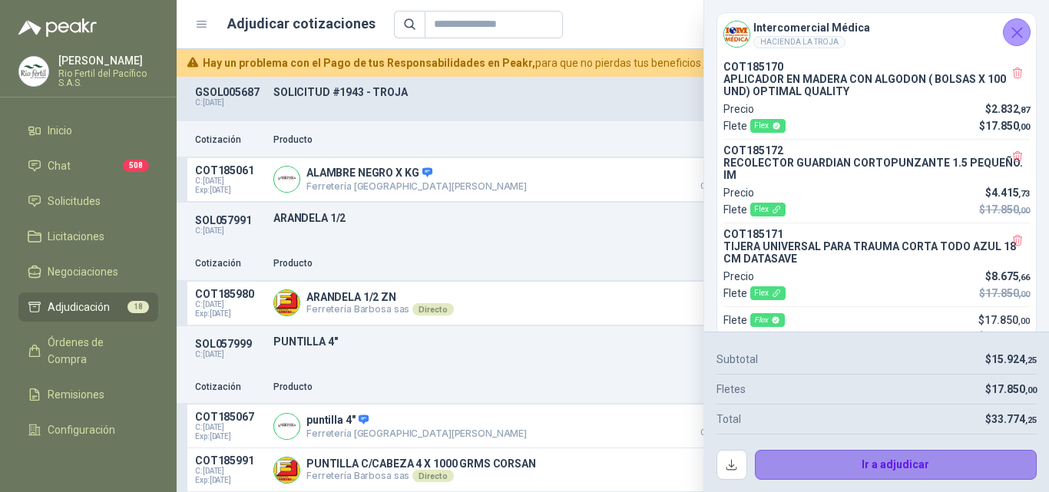
click at [812, 452] on button "Ir a adjudicar" at bounding box center [896, 465] width 283 height 31
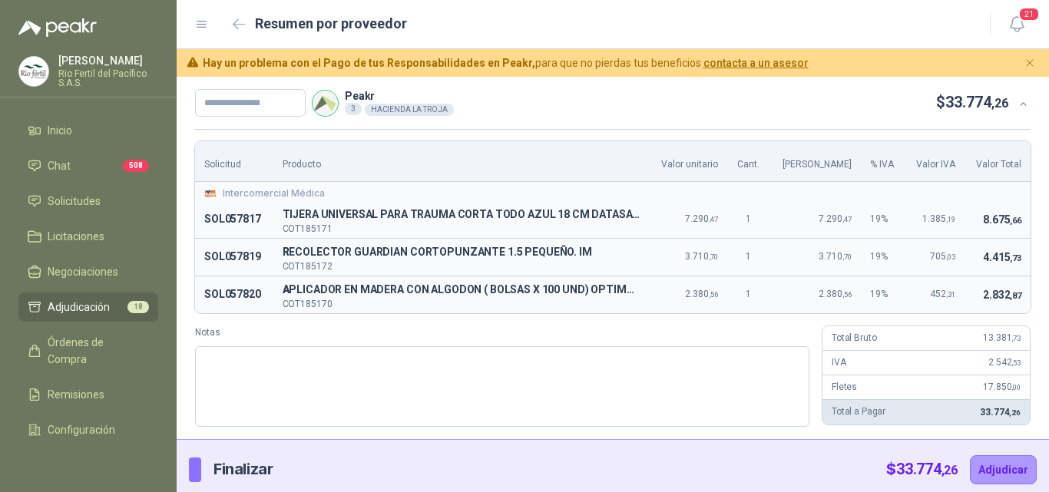
click at [970, 285] on td "2.832 ,87" at bounding box center [998, 294] width 66 height 37
click at [946, 359] on div "IVA 2.542 ,53" at bounding box center [926, 363] width 207 height 25
click at [1005, 343] on span "13.381 ,73" at bounding box center [1002, 338] width 38 height 11
click at [954, 315] on div "Solicitud Producto Valor unitario Cant. Valor Bruto % IVA Valor IVA Valor Total…" at bounding box center [613, 284] width 836 height 286
click at [244, 105] on input "text" at bounding box center [250, 103] width 111 height 28
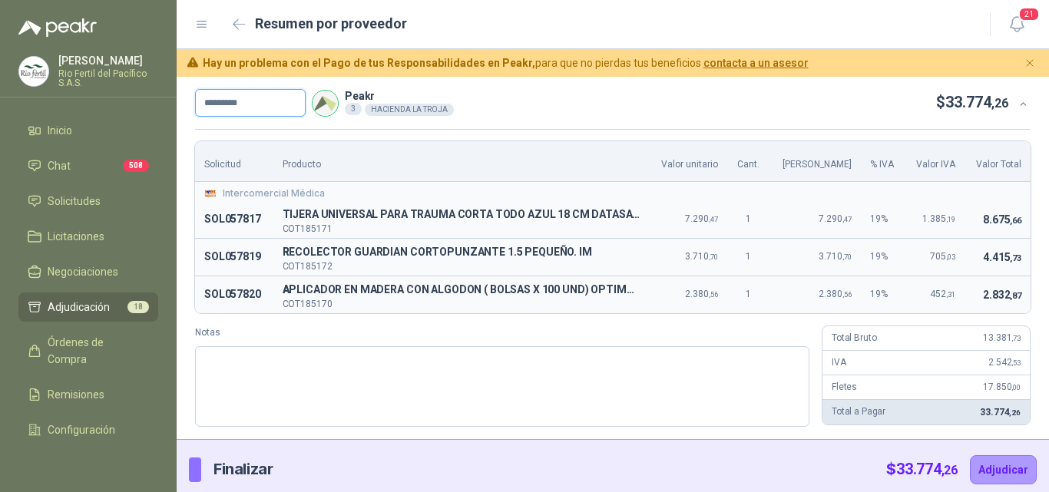
scroll to position [8, 0]
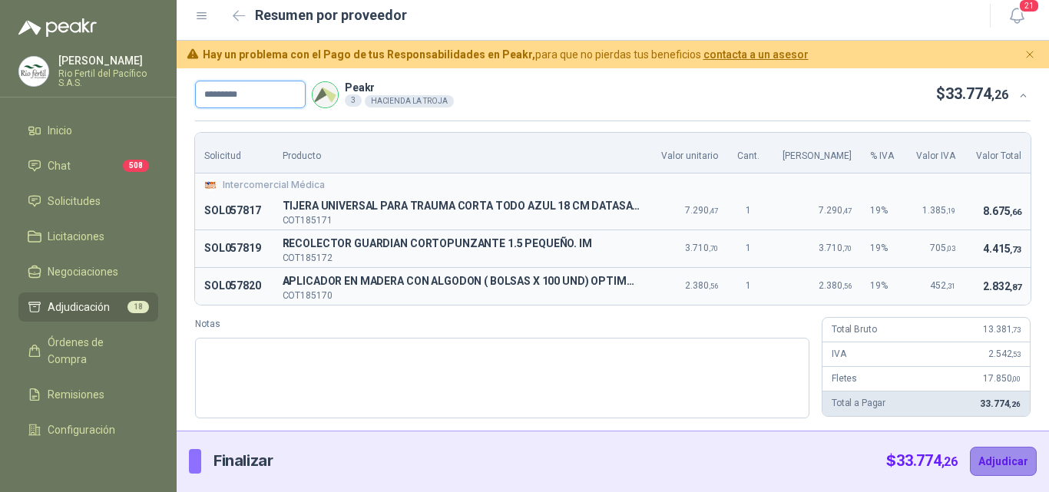
type input "*********"
click at [996, 466] on button "Adjudicar" at bounding box center [1003, 461] width 67 height 29
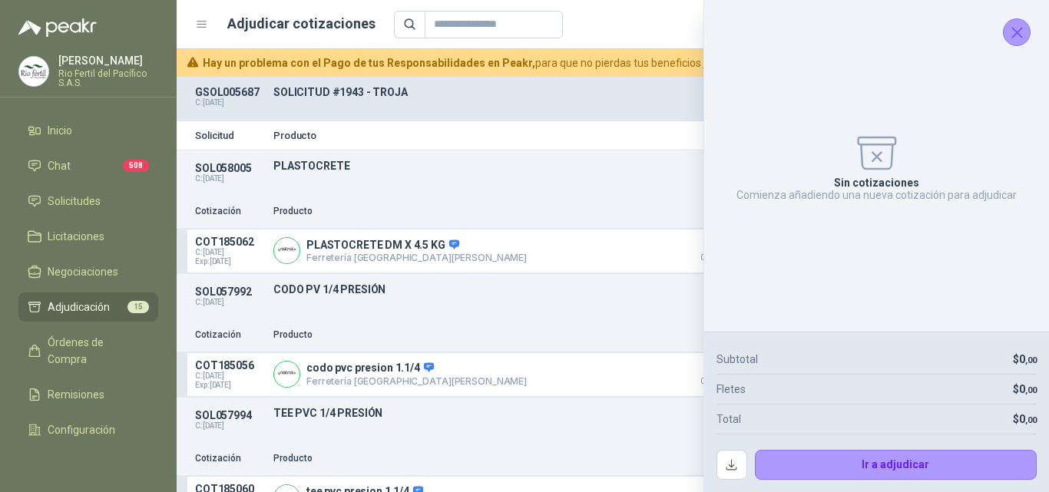
click at [1024, 42] on button "Cerrar" at bounding box center [1017, 32] width 28 height 28
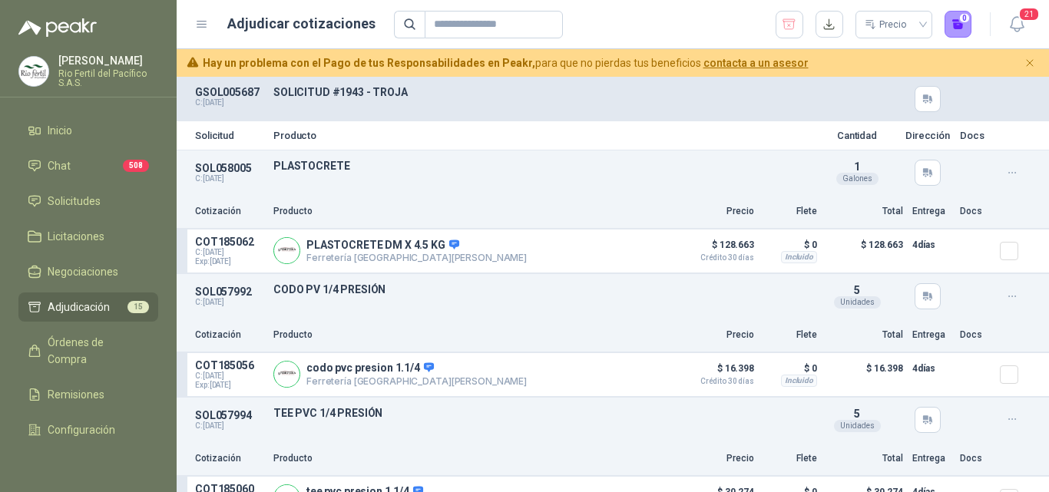
click at [80, 59] on p "[PERSON_NAME]" at bounding box center [108, 60] width 100 height 11
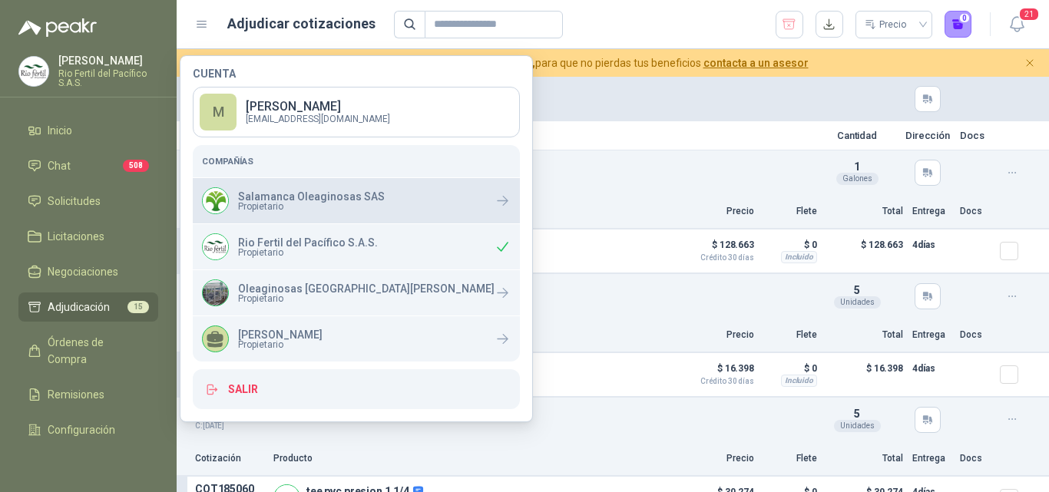
click at [260, 202] on span "Propietario" at bounding box center [311, 206] width 147 height 9
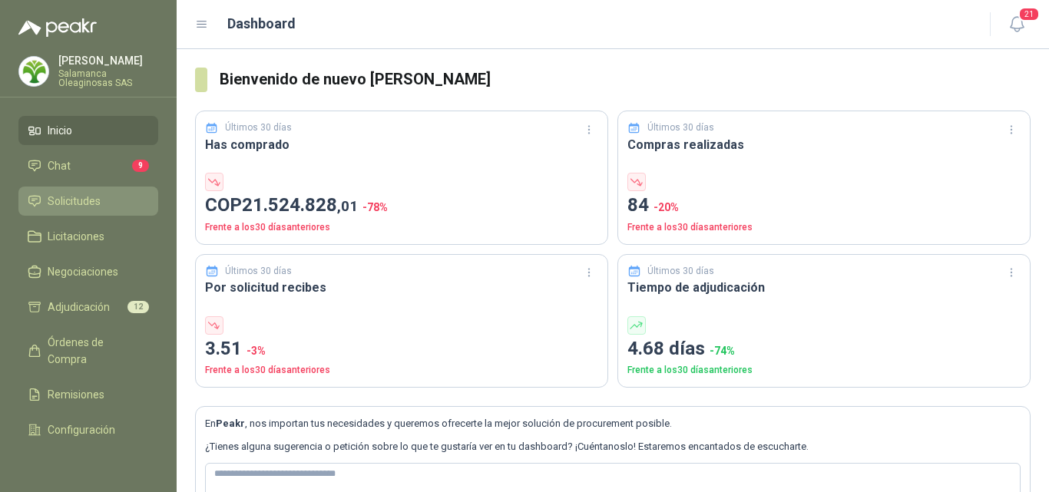
click at [96, 198] on span "Solicitudes" at bounding box center [74, 201] width 53 height 17
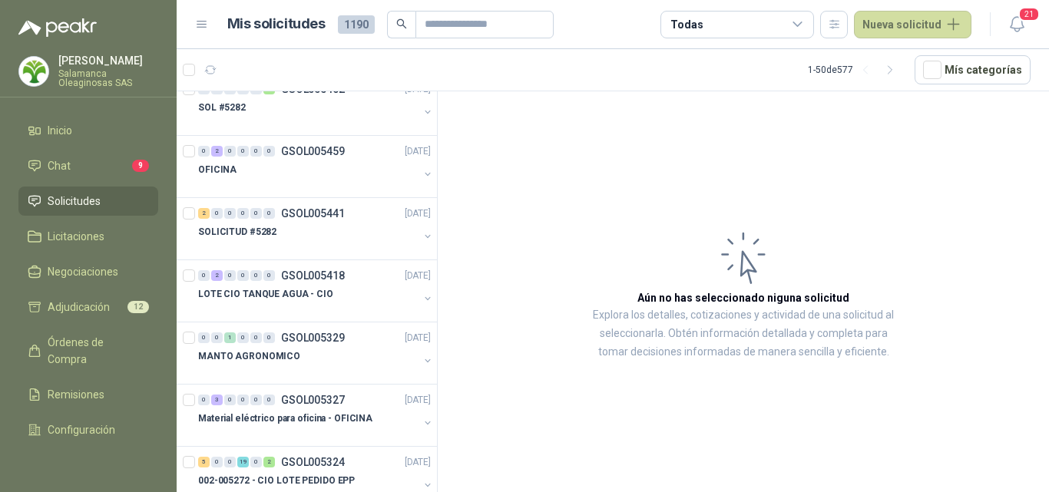
scroll to position [1306, 0]
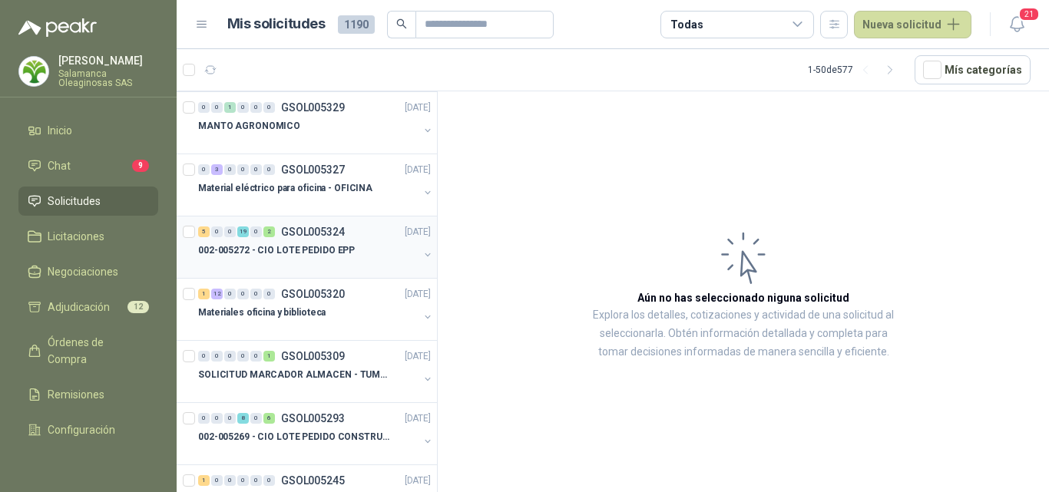
click at [307, 267] on div at bounding box center [308, 266] width 220 height 12
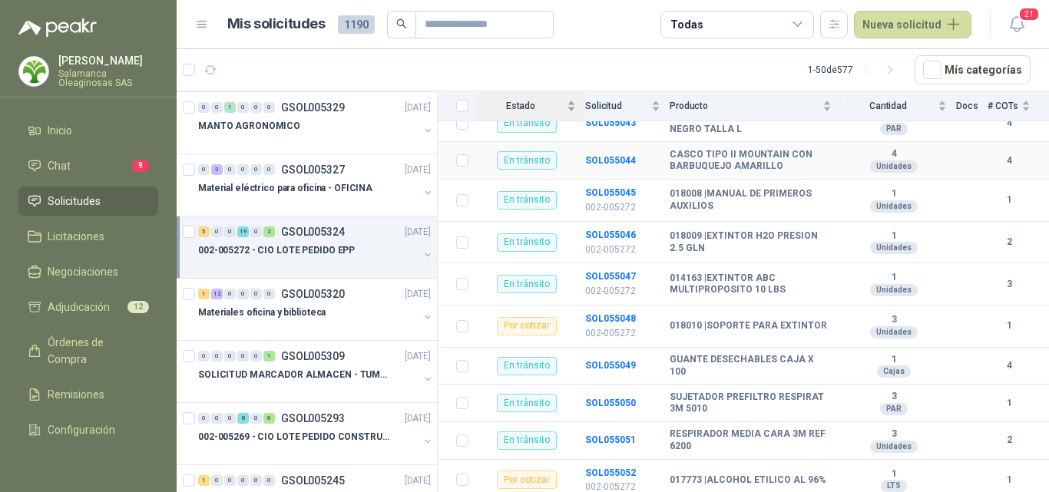
scroll to position [384, 0]
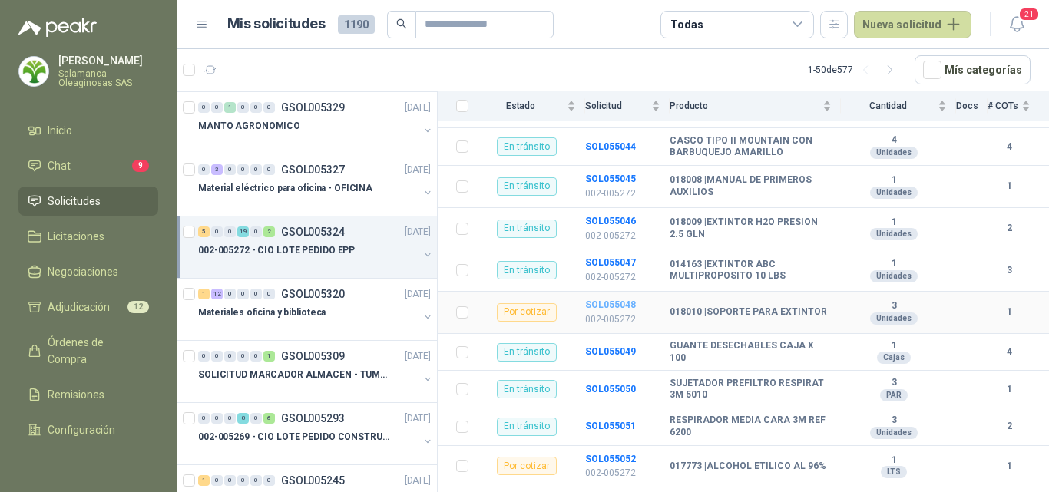
click at [615, 305] on b "SOL055048" at bounding box center [610, 305] width 51 height 11
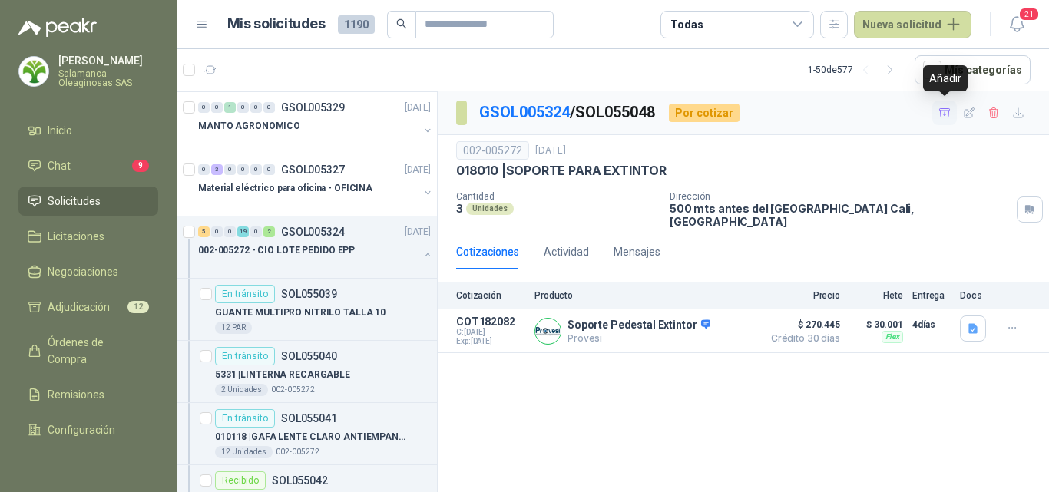
click at [945, 116] on icon "button" at bounding box center [945, 112] width 11 height 8
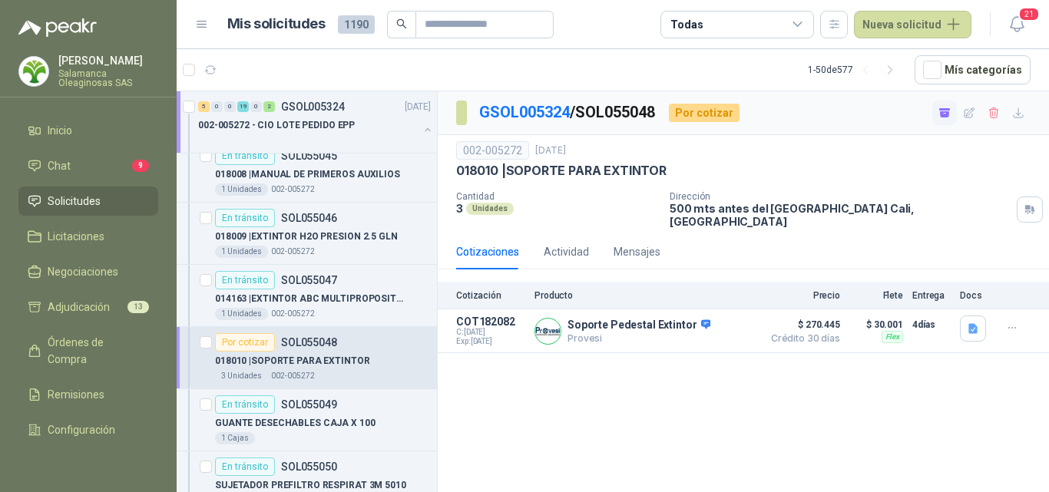
scroll to position [1844, 0]
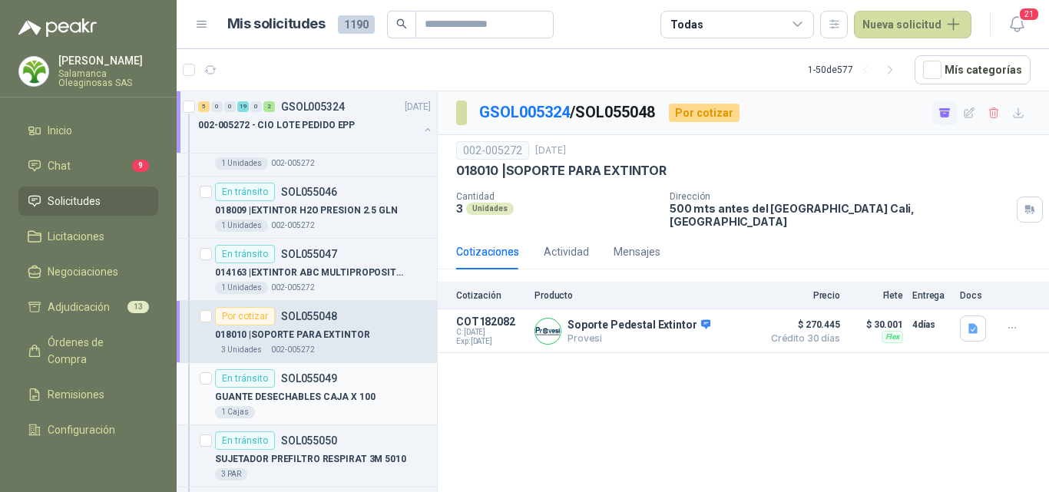
click at [350, 392] on p "GUANTE DESECHABLES CAJA X 100" at bounding box center [295, 397] width 161 height 15
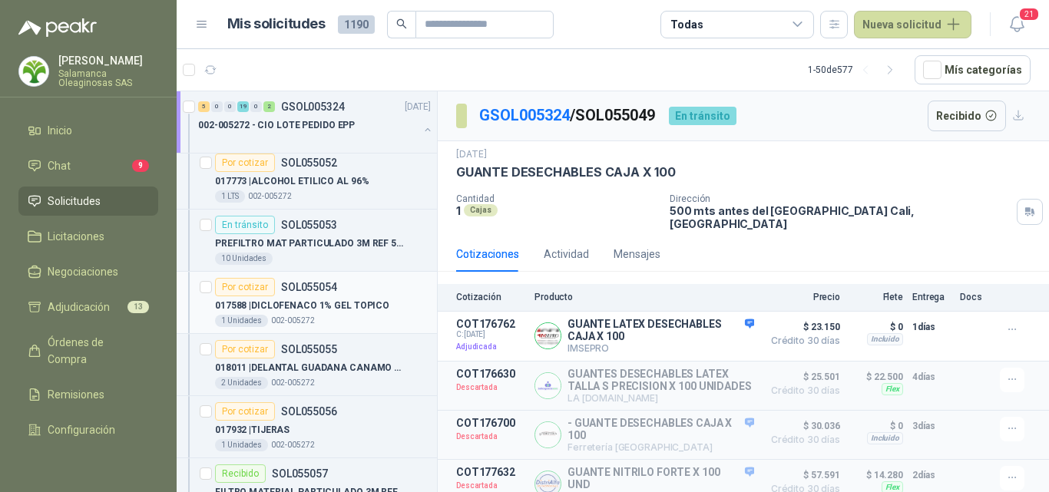
scroll to position [2305, 0]
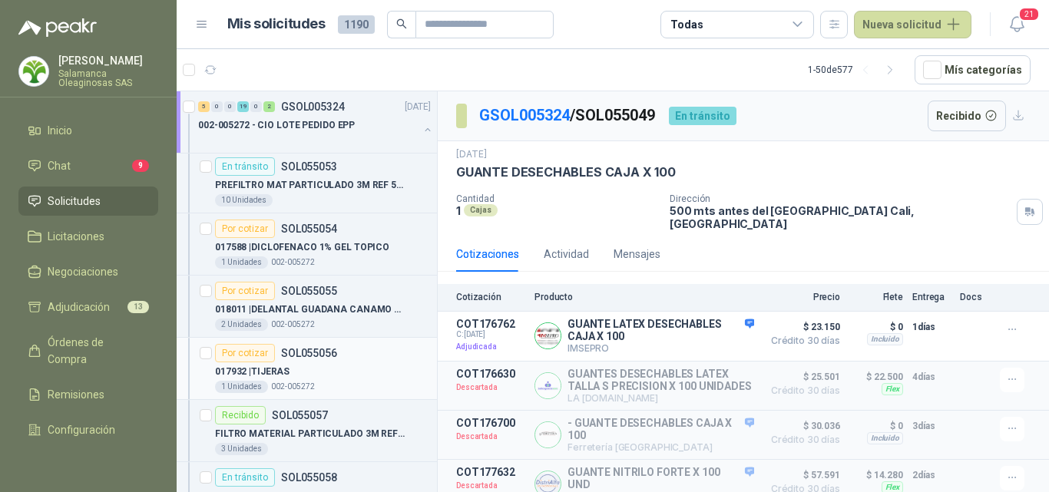
click at [349, 374] on div "017932 | TIJERAS" at bounding box center [323, 372] width 216 height 18
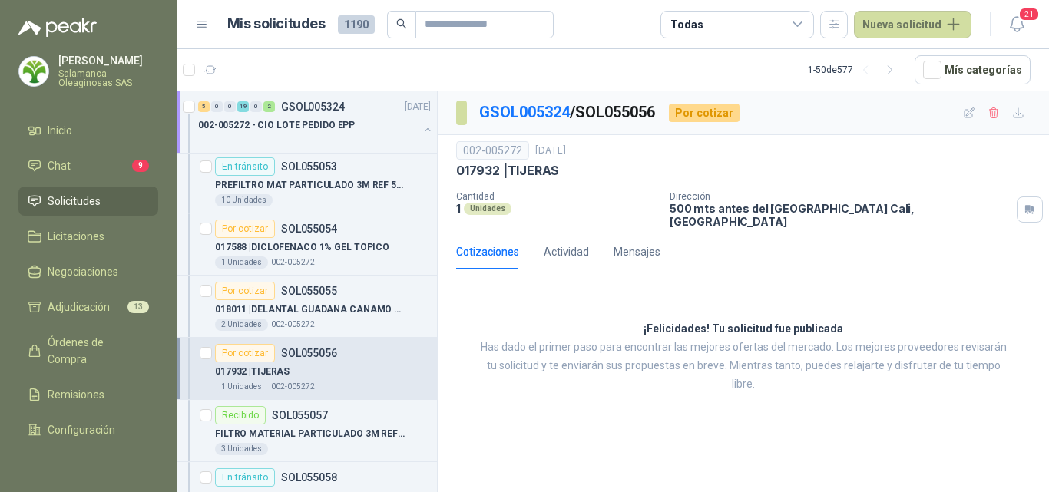
scroll to position [2382, 0]
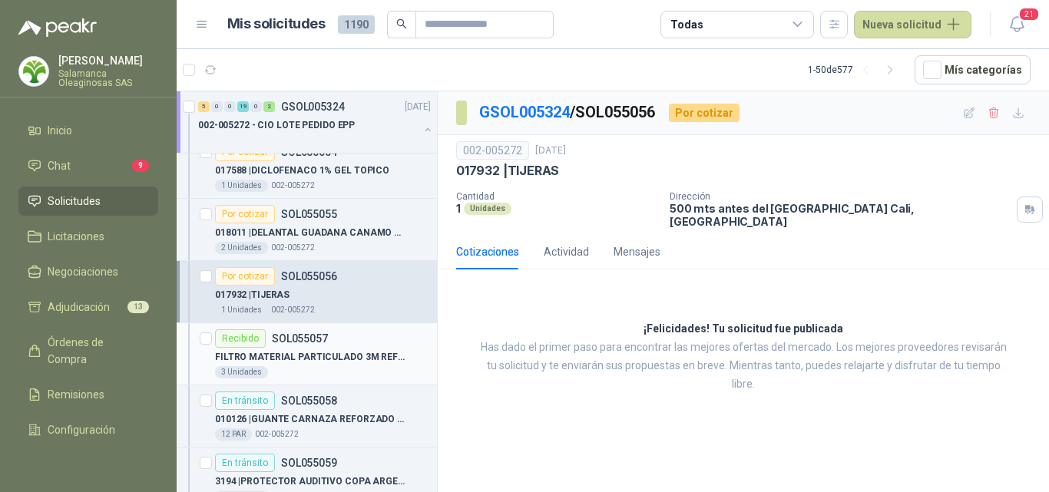
click at [349, 368] on div "3 Unidades" at bounding box center [323, 372] width 216 height 12
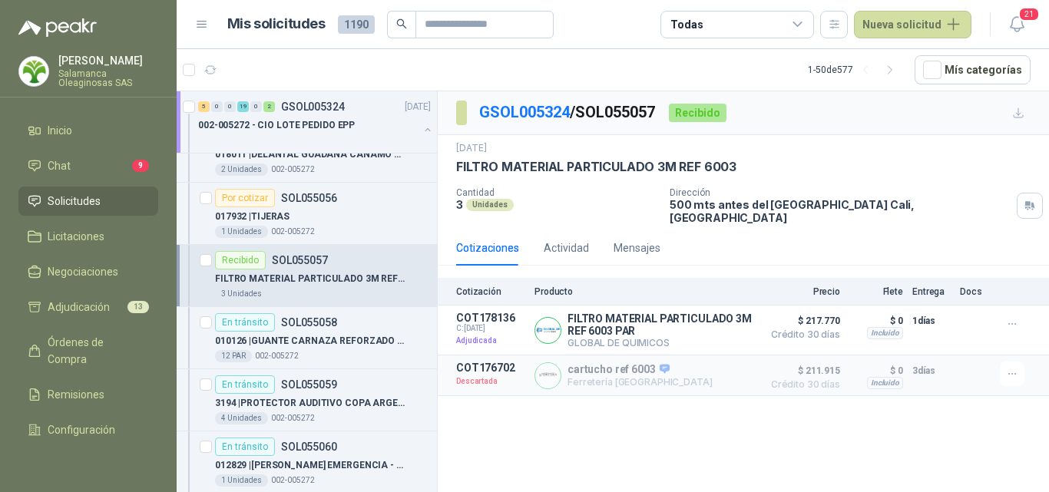
scroll to position [2535, 0]
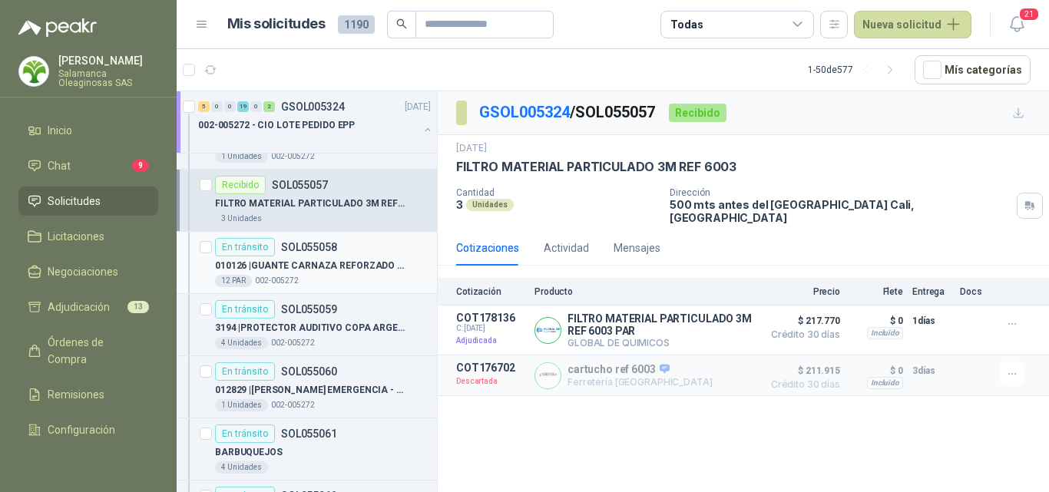
click at [335, 275] on div "12 PAR 002-005272" at bounding box center [323, 281] width 216 height 12
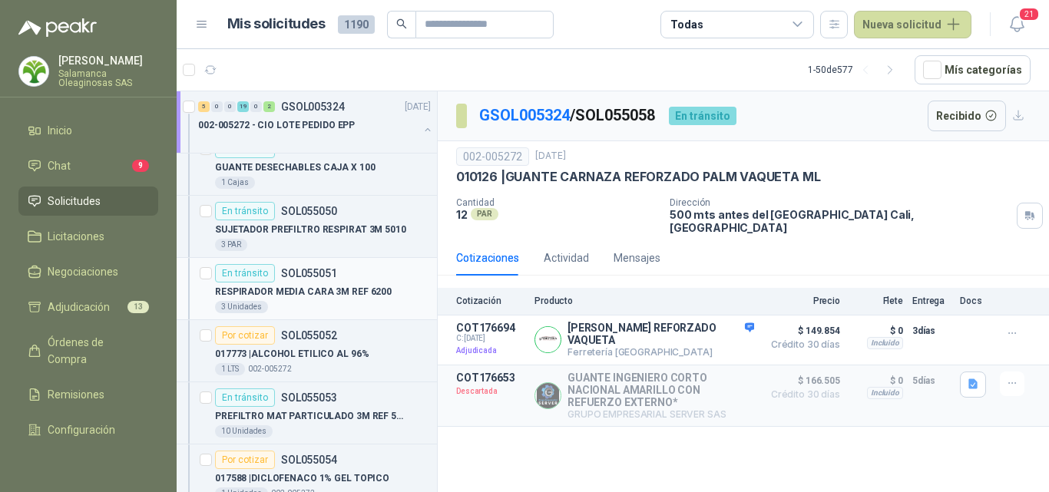
scroll to position [2074, 0]
click at [348, 354] on p "017773 | ALCOHOL ETILICO AL 96%" at bounding box center [292, 353] width 154 height 15
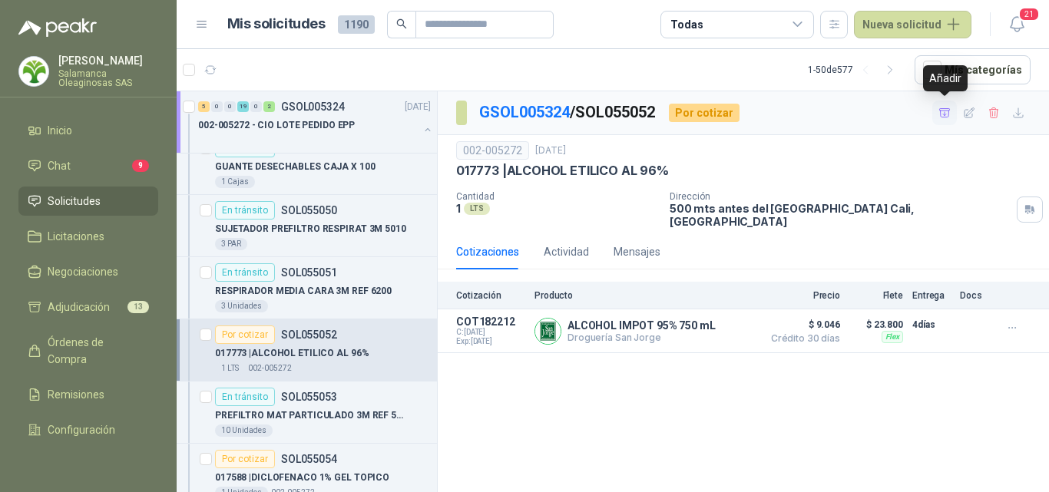
click at [947, 117] on icon "button" at bounding box center [945, 112] width 11 height 8
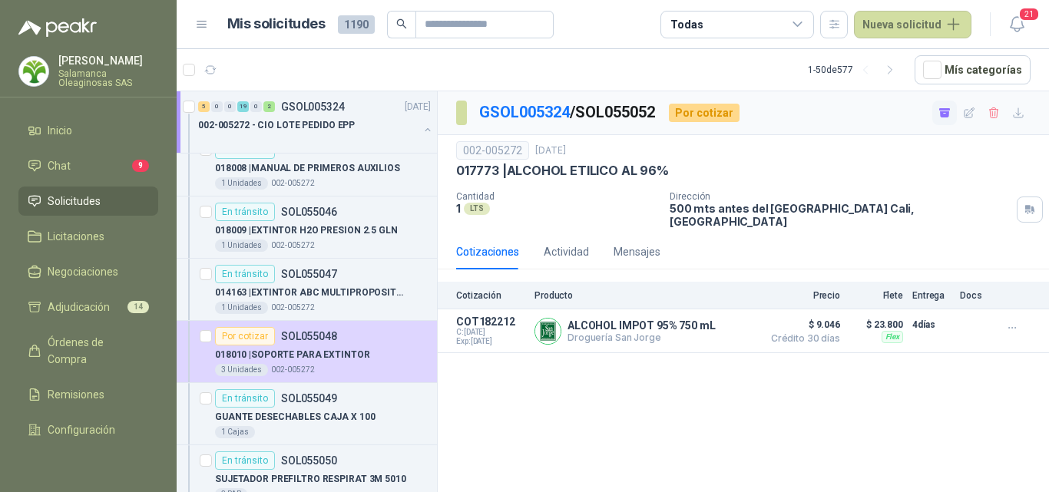
scroll to position [1844, 0]
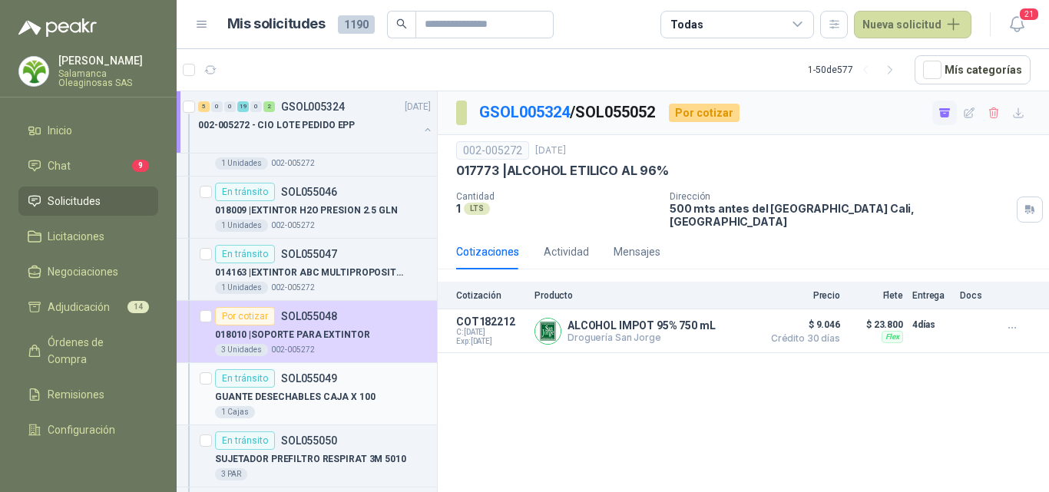
click at [360, 382] on div "En tránsito SOL055049" at bounding box center [323, 379] width 216 height 18
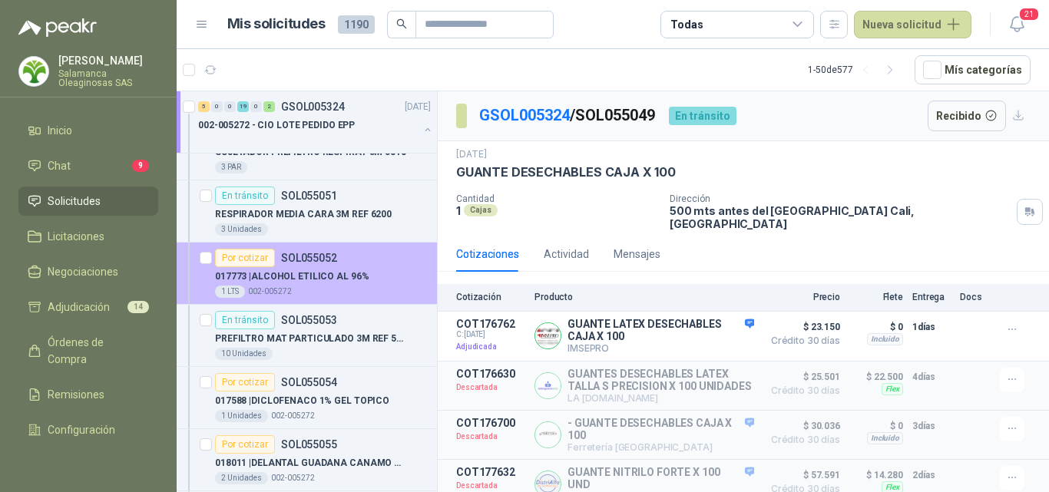
scroll to position [2228, 0]
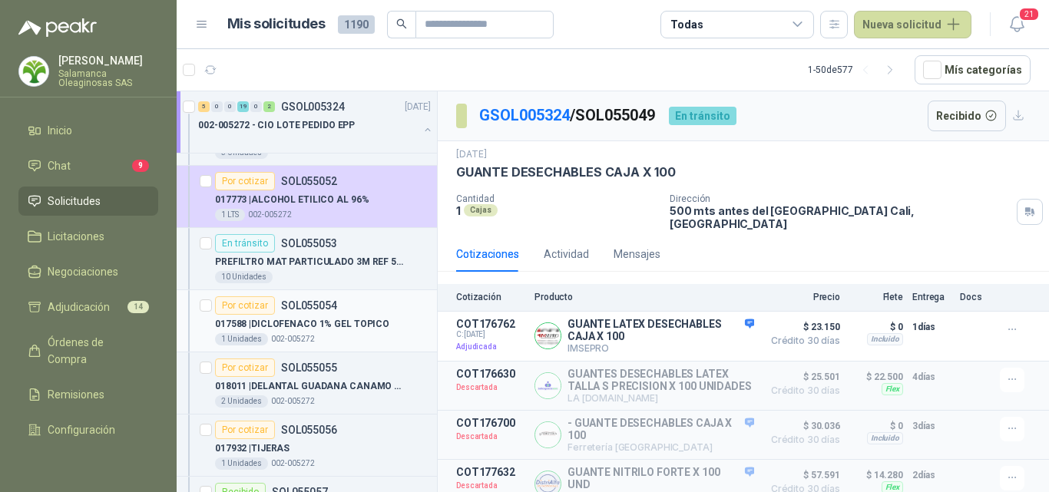
click at [358, 343] on div "1 Unidades 002-005272" at bounding box center [323, 339] width 216 height 12
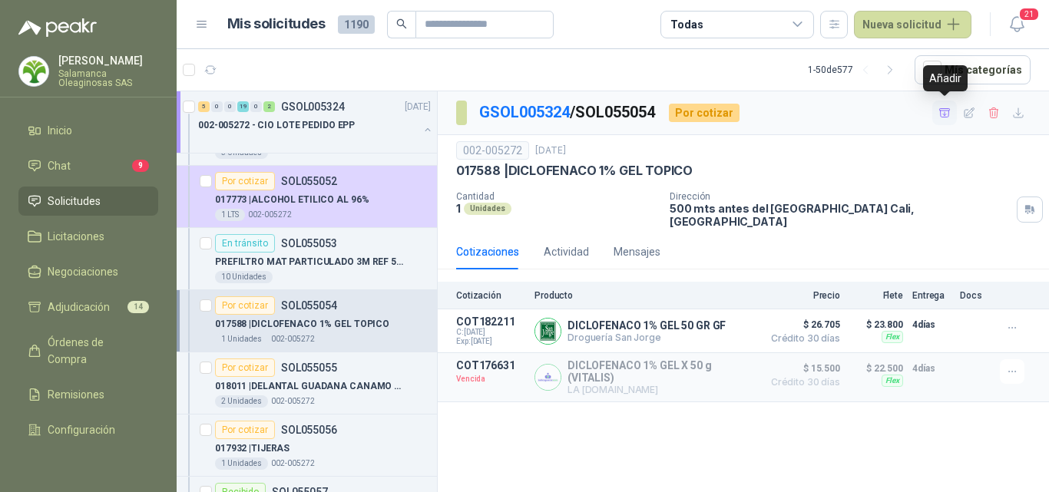
click at [947, 115] on icon "button" at bounding box center [945, 113] width 13 height 13
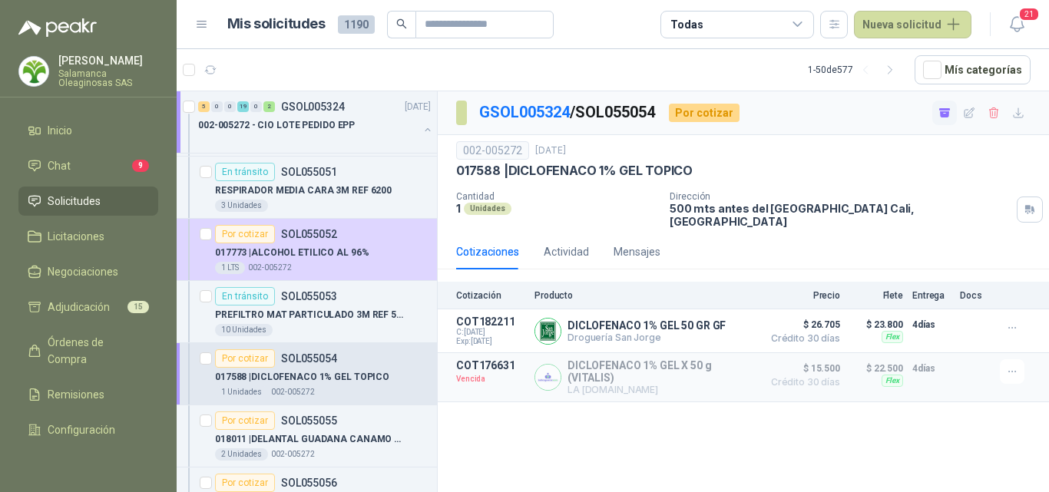
scroll to position [2228, 0]
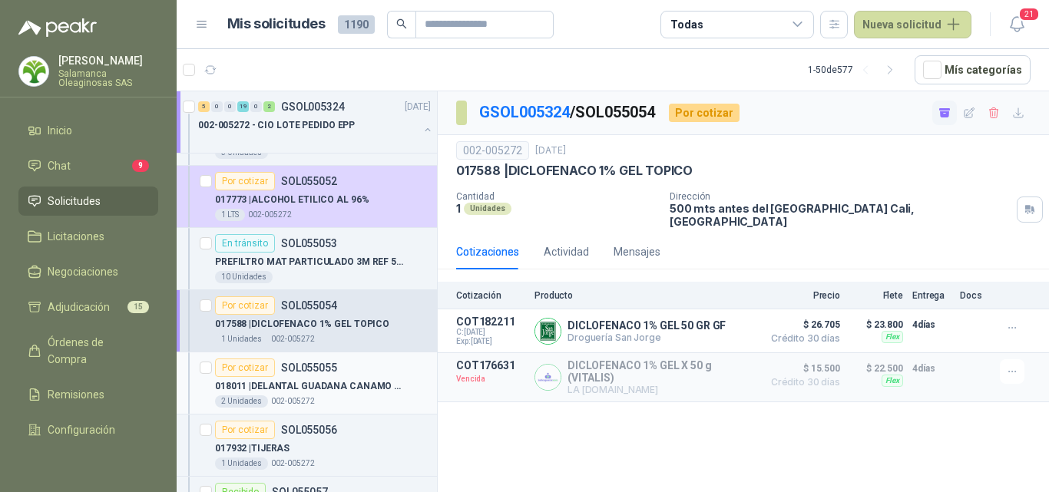
click at [304, 384] on p "018011 | DELANTAL GUADANA CANAMO CON CANILLERA" at bounding box center [310, 387] width 191 height 15
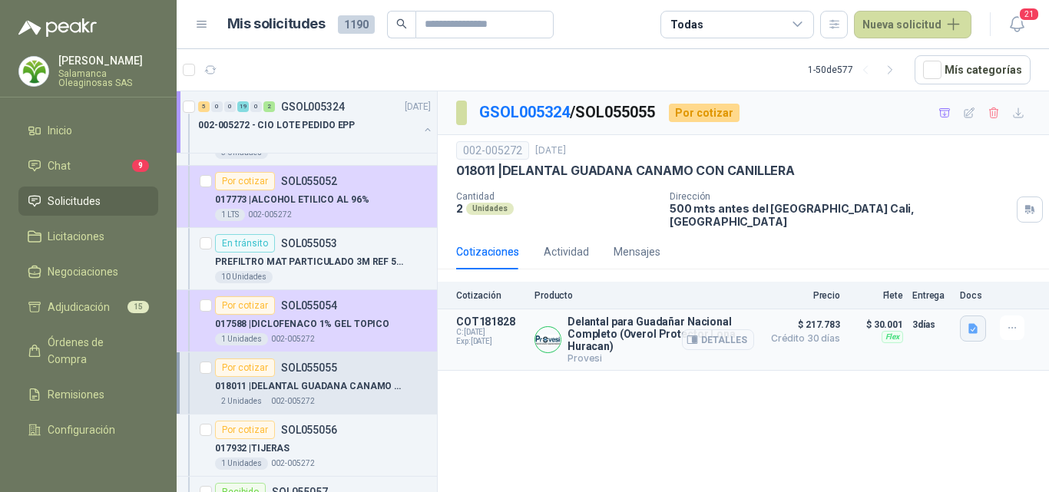
click at [973, 324] on icon "button" at bounding box center [973, 329] width 9 height 10
click at [953, 287] on button "image.png" at bounding box center [943, 285] width 67 height 16
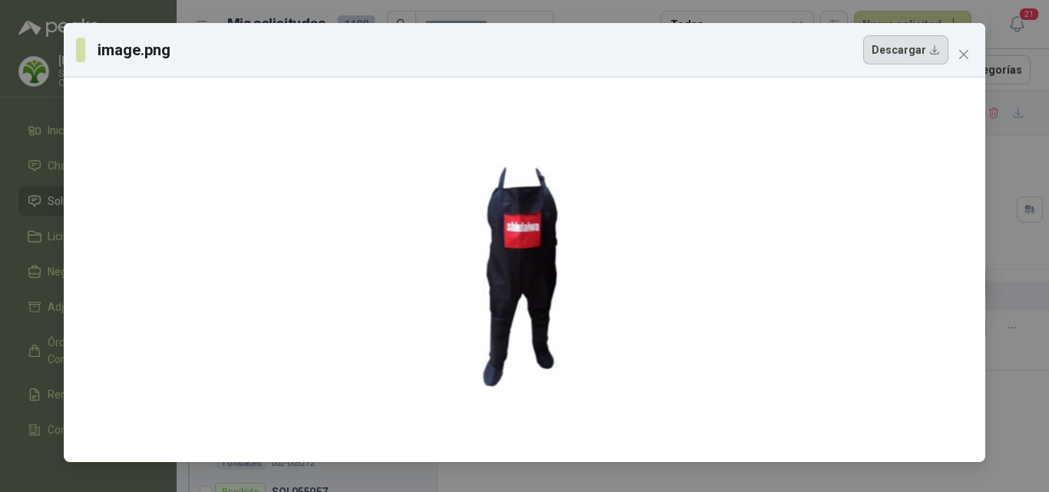
click at [926, 58] on button "Descargar" at bounding box center [906, 49] width 85 height 29
click at [962, 57] on icon "close" at bounding box center [964, 54] width 9 height 9
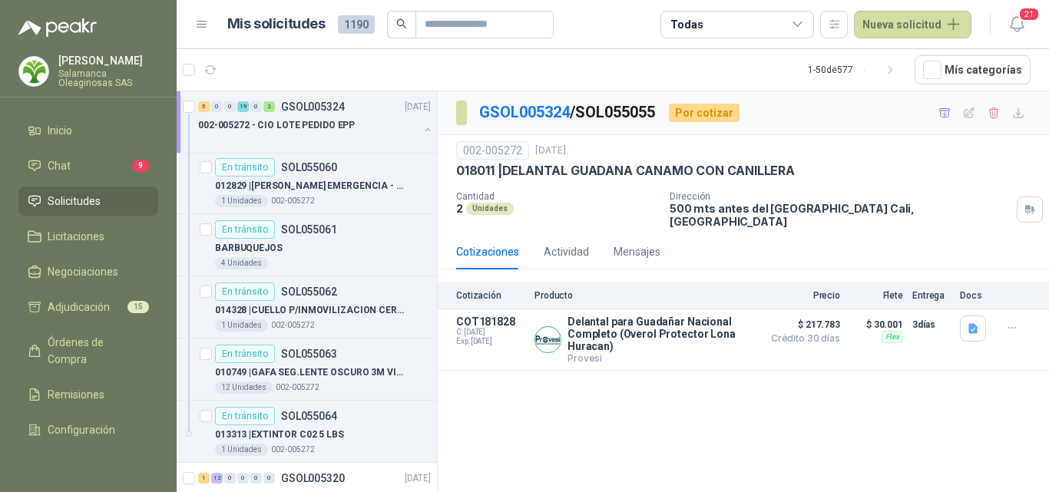
scroll to position [2766, 0]
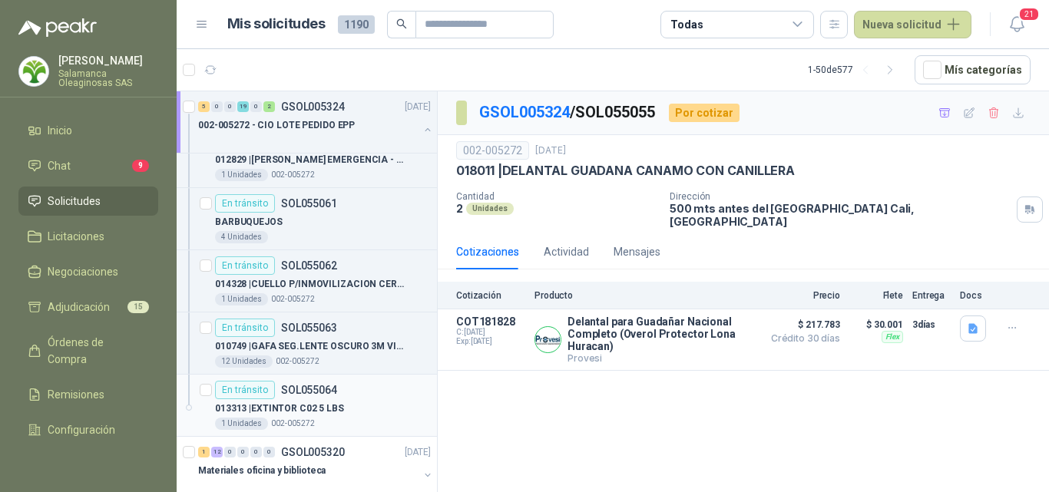
click at [314, 414] on p "013313 | EXTINTOR C02 5 LBS" at bounding box center [279, 409] width 129 height 15
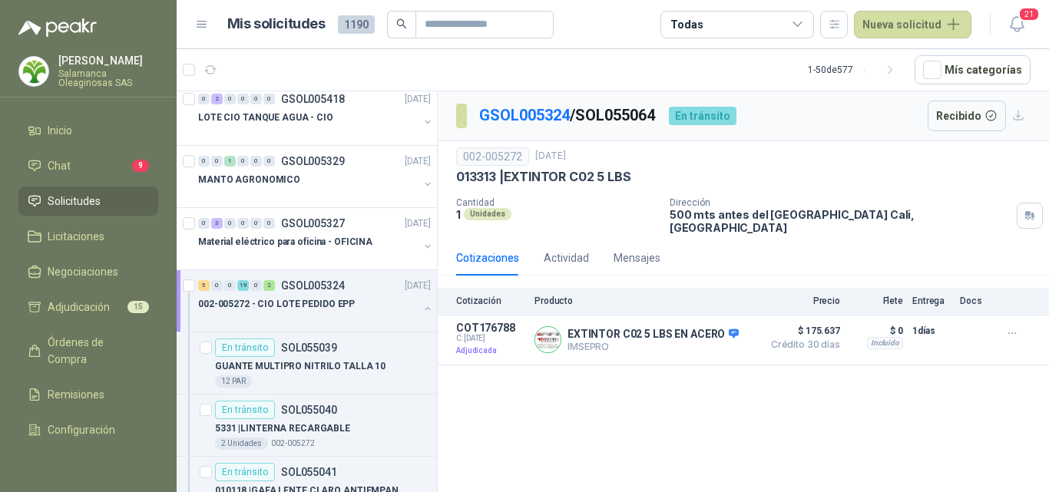
scroll to position [1229, 0]
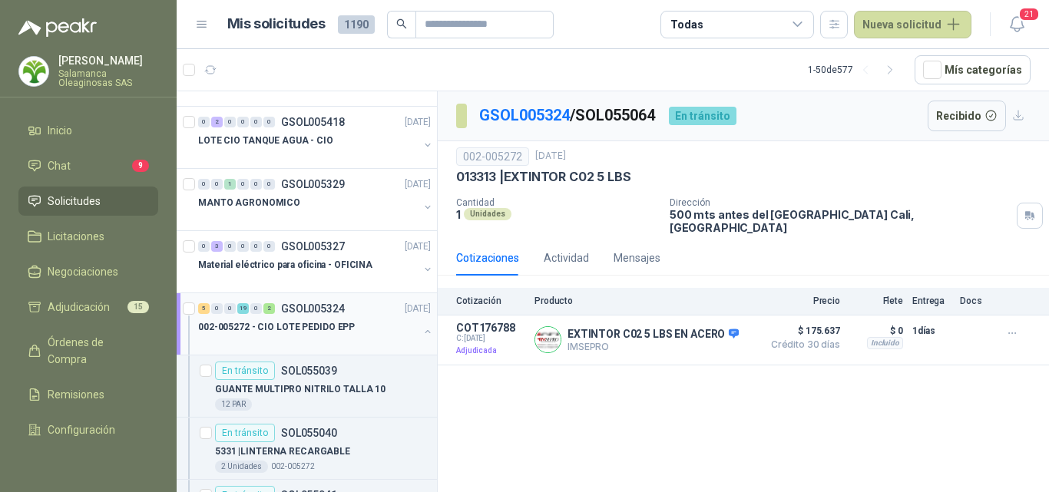
click at [293, 342] on div at bounding box center [308, 343] width 220 height 12
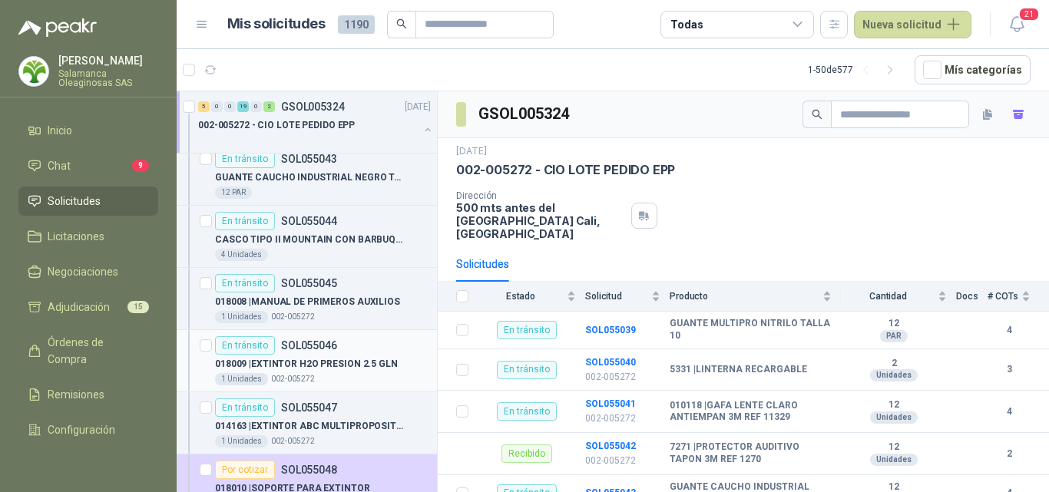
scroll to position [1767, 0]
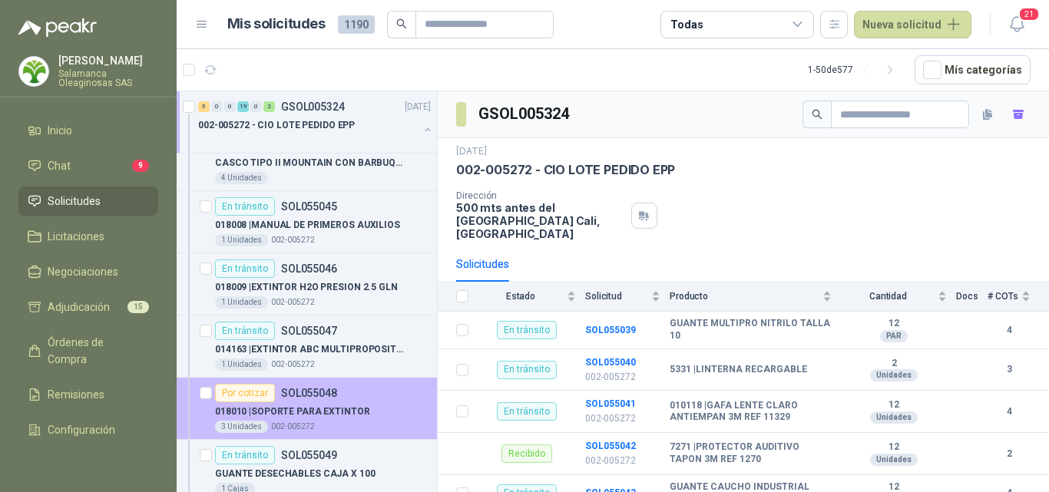
click at [296, 407] on p "018010 | SOPORTE PARA EXTINTOR" at bounding box center [292, 412] width 155 height 15
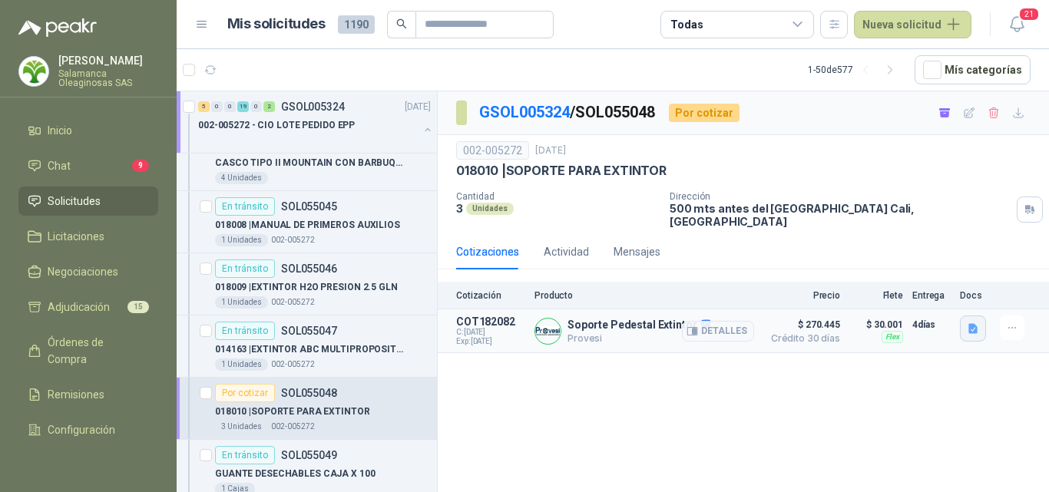
click at [973, 323] on icon "button" at bounding box center [973, 329] width 13 height 13
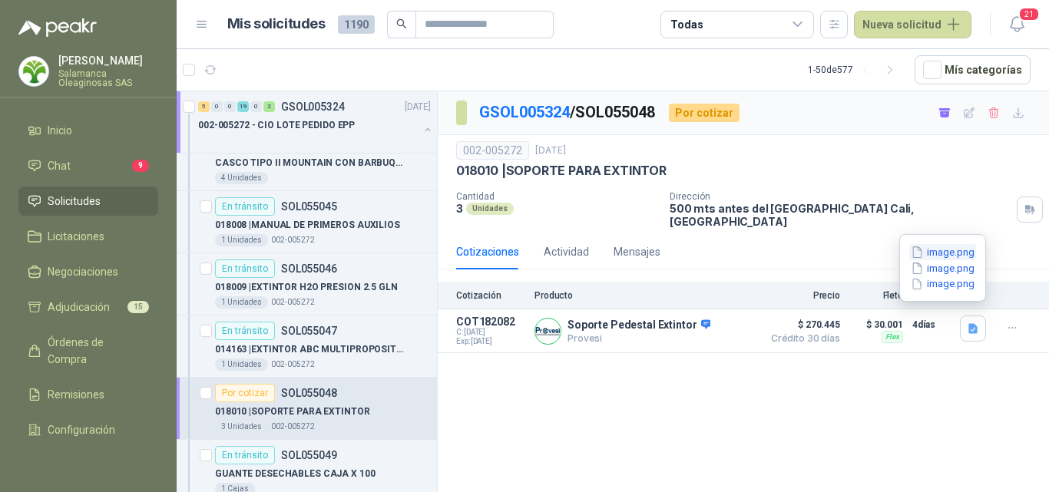
click at [942, 254] on button "image.png" at bounding box center [943, 252] width 67 height 16
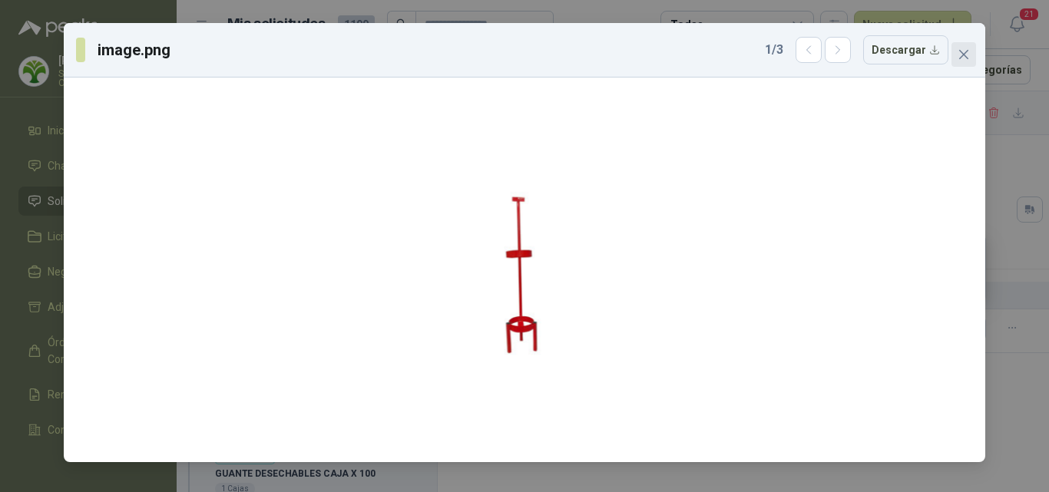
click at [965, 60] on icon "close" at bounding box center [964, 54] width 12 height 12
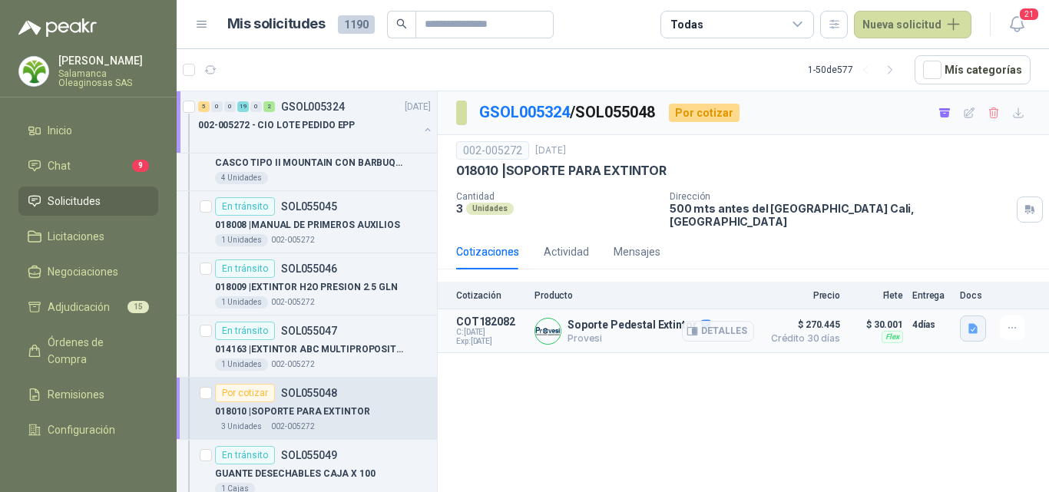
click at [968, 325] on button "button" at bounding box center [973, 329] width 26 height 26
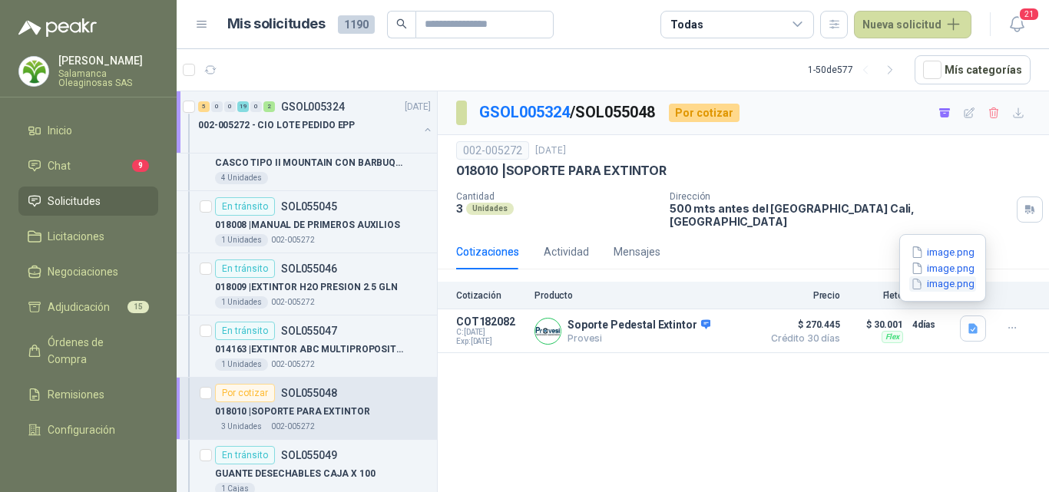
click at [937, 287] on button "image.png" at bounding box center [943, 285] width 67 height 16
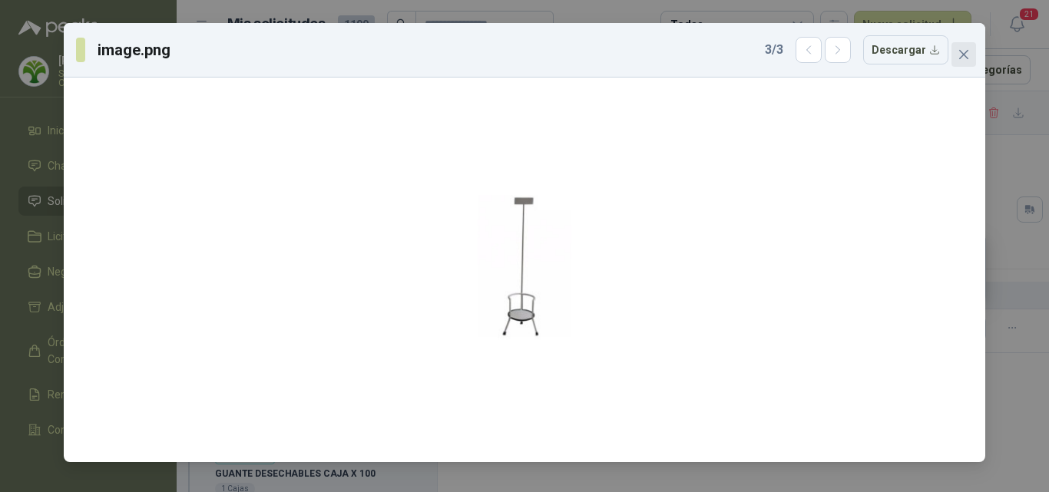
click at [966, 53] on icon "close" at bounding box center [964, 54] width 9 height 9
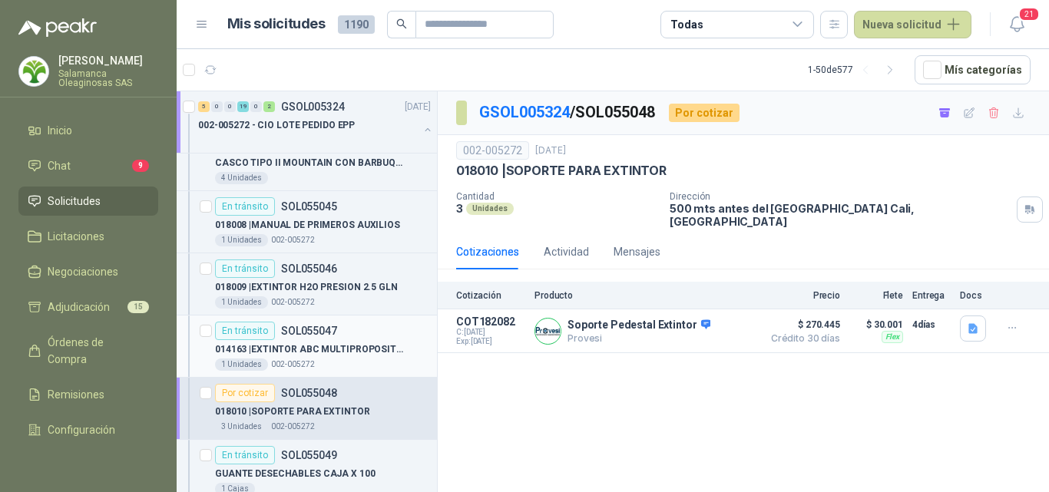
click at [348, 360] on div "1 Unidades 002-005272" at bounding box center [323, 365] width 216 height 12
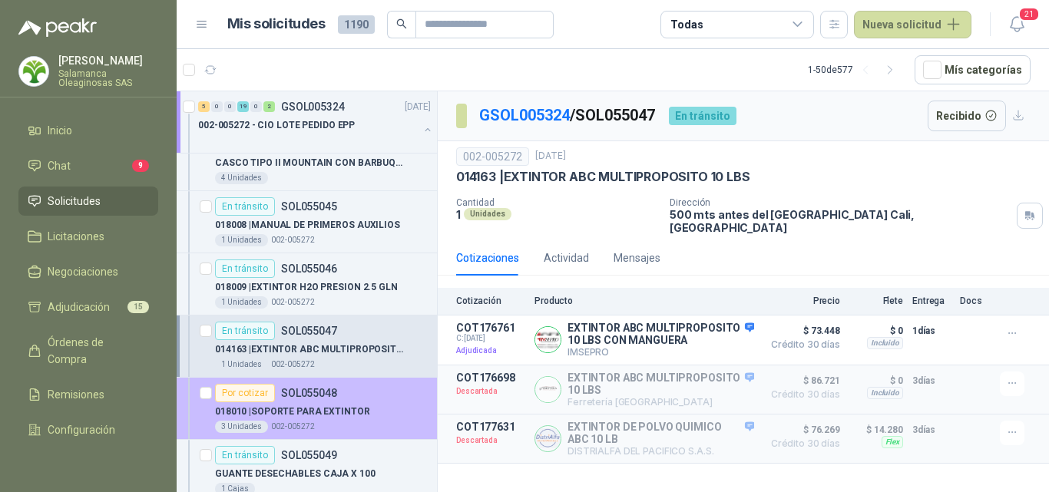
click at [361, 409] on p "018010 | SOPORTE PARA EXTINTOR" at bounding box center [292, 412] width 155 height 15
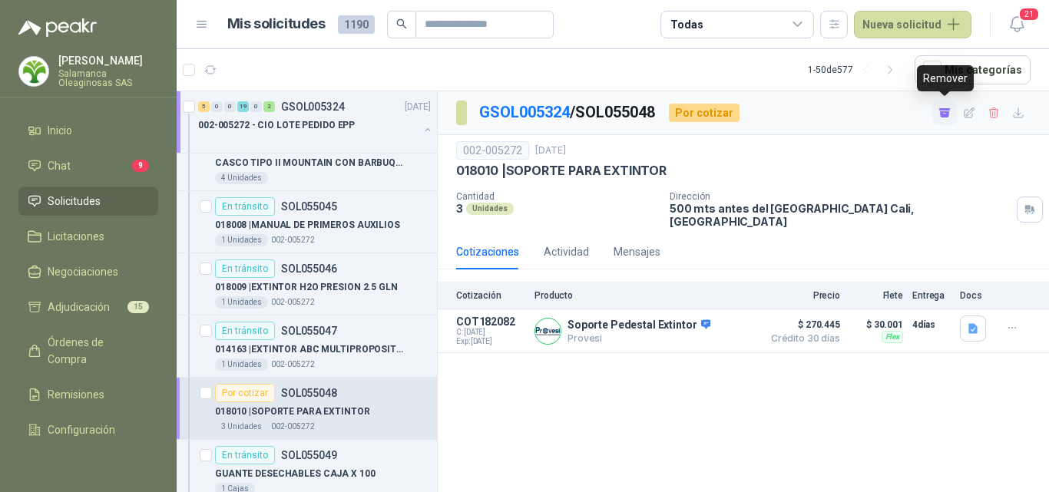
click at [943, 115] on icon "button" at bounding box center [944, 114] width 9 height 6
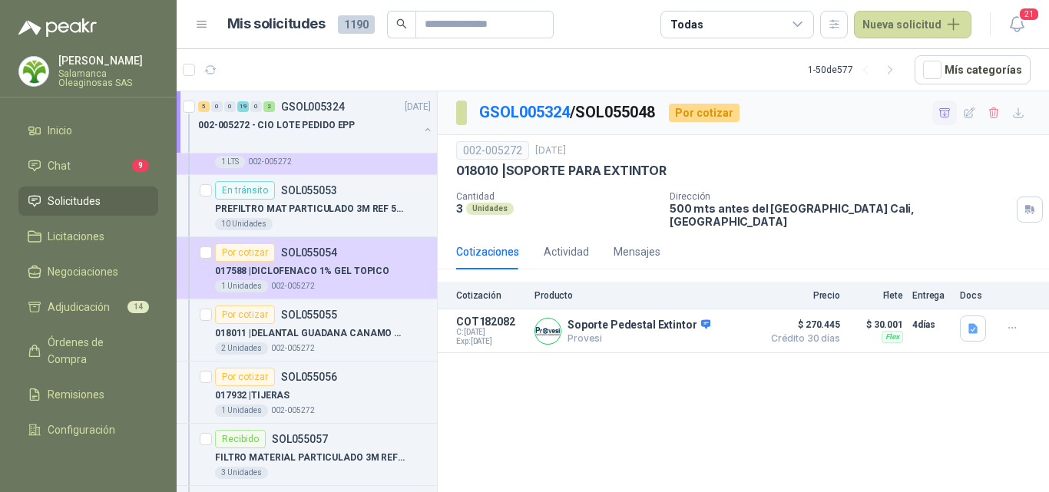
scroll to position [2305, 0]
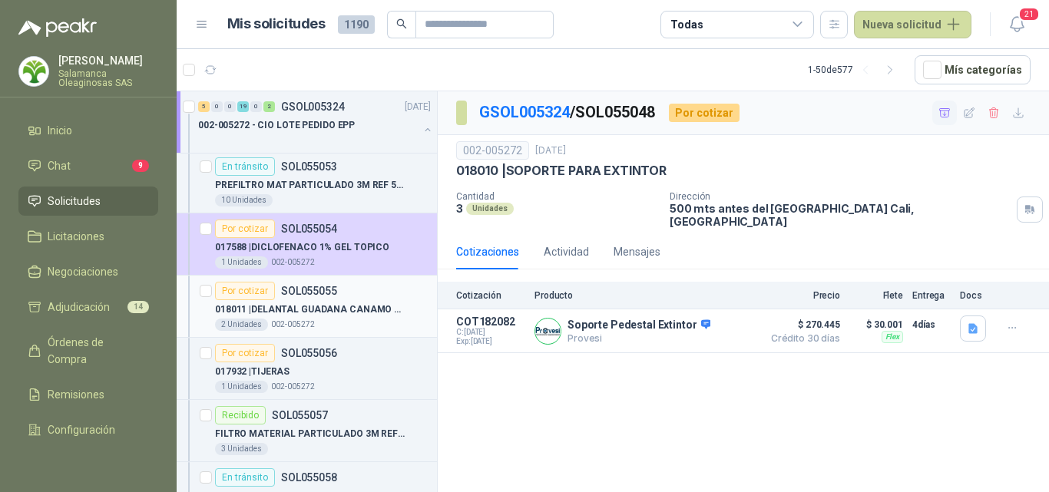
click at [350, 320] on div "2 Unidades 002-005272" at bounding box center [323, 325] width 216 height 12
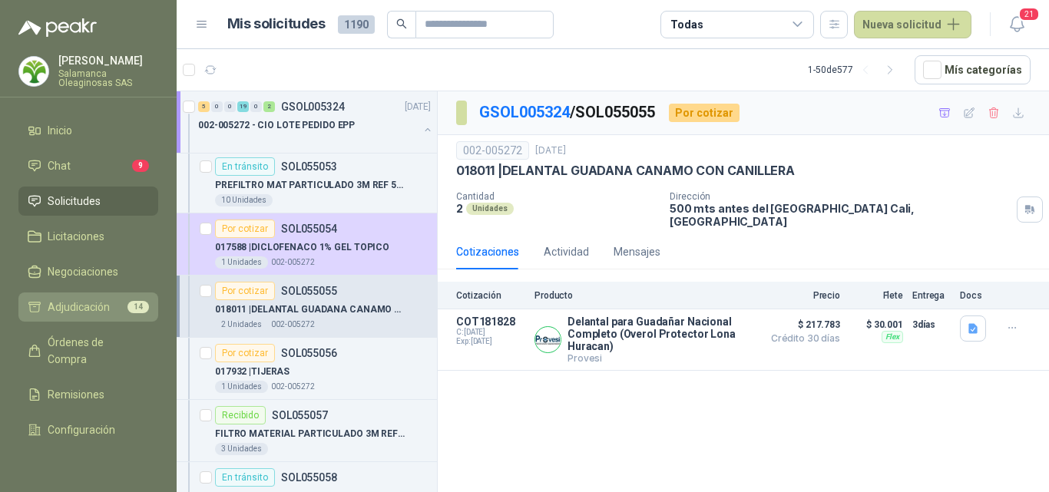
click at [69, 310] on span "Adjudicación" at bounding box center [79, 307] width 62 height 17
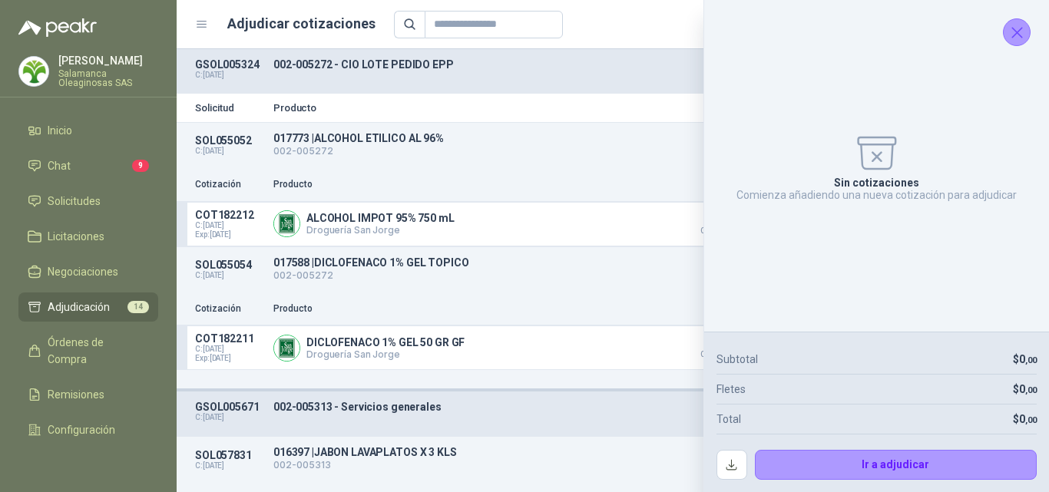
click at [1008, 33] on icon "Cerrar" at bounding box center [1017, 32] width 19 height 19
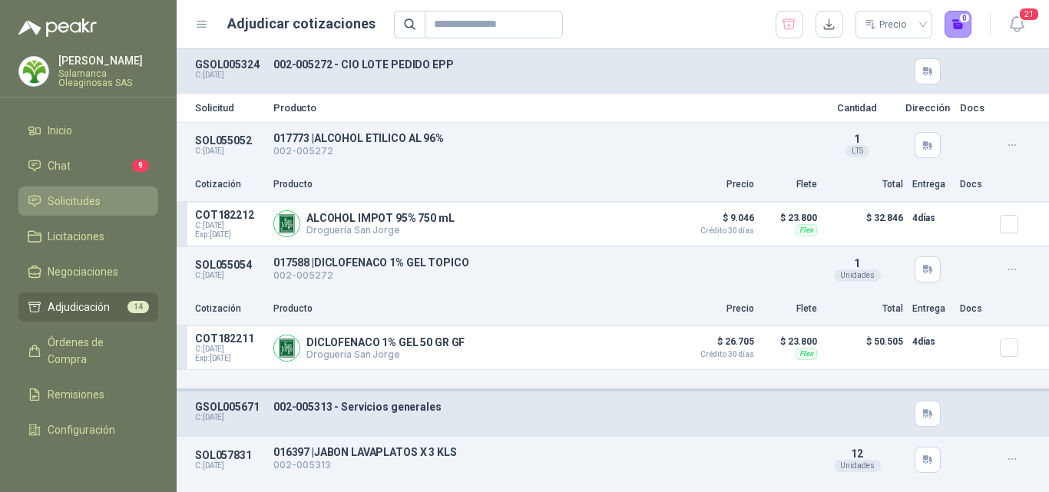
click at [78, 199] on span "Solicitudes" at bounding box center [74, 201] width 53 height 17
